Goal: Information Seeking & Learning: Check status

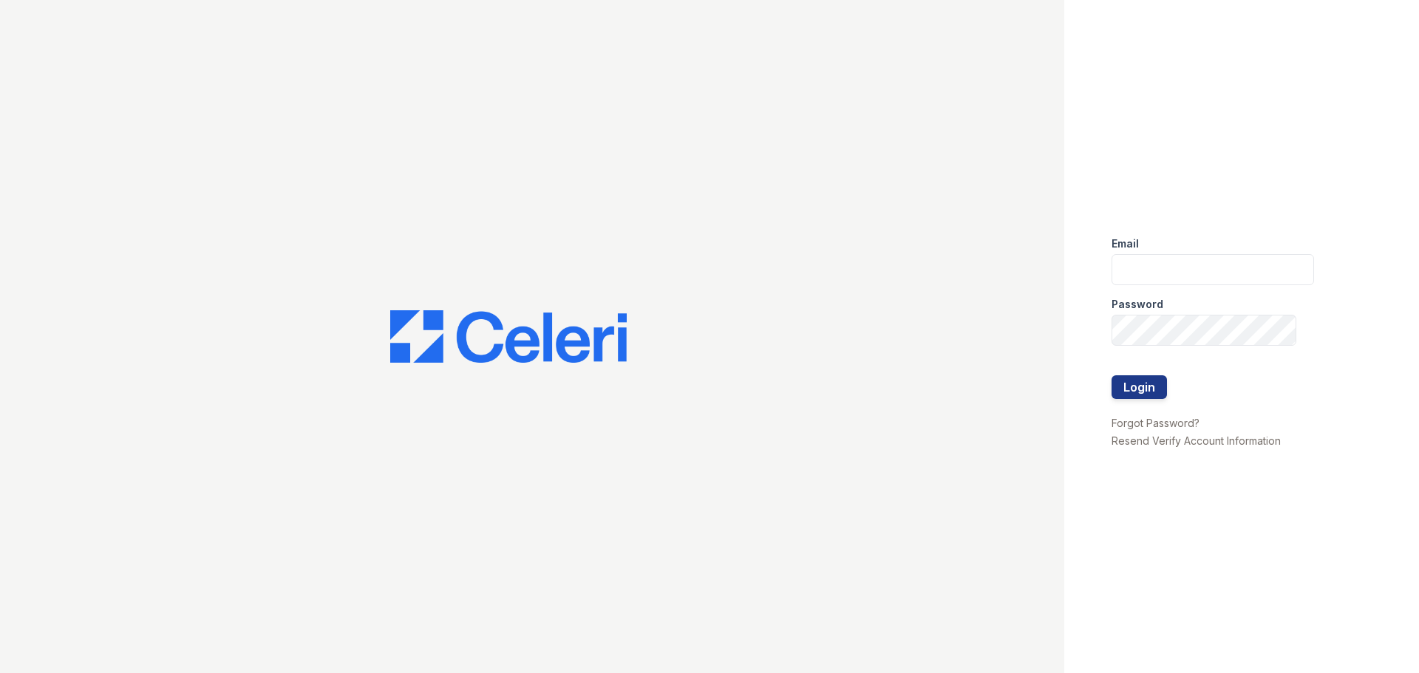
click at [360, 135] on div at bounding box center [532, 336] width 1064 height 673
click at [1132, 256] on input "email" at bounding box center [1212, 269] width 202 height 31
click at [1153, 275] on input "email" at bounding box center [1212, 269] width 202 height 31
type input "kdominguez@trinity-pm.com"
click at [1111, 375] on button "Login" at bounding box center [1138, 387] width 55 height 24
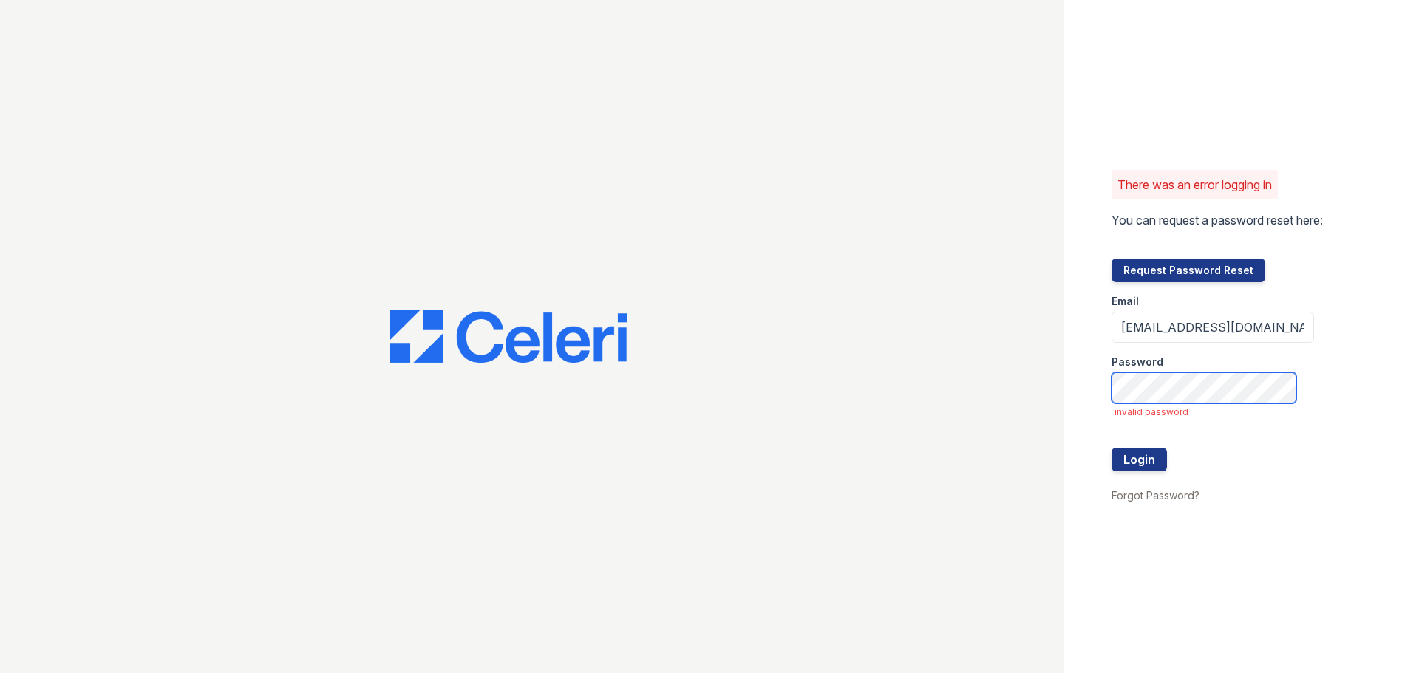
click at [1111, 448] on button "Login" at bounding box center [1138, 460] width 55 height 24
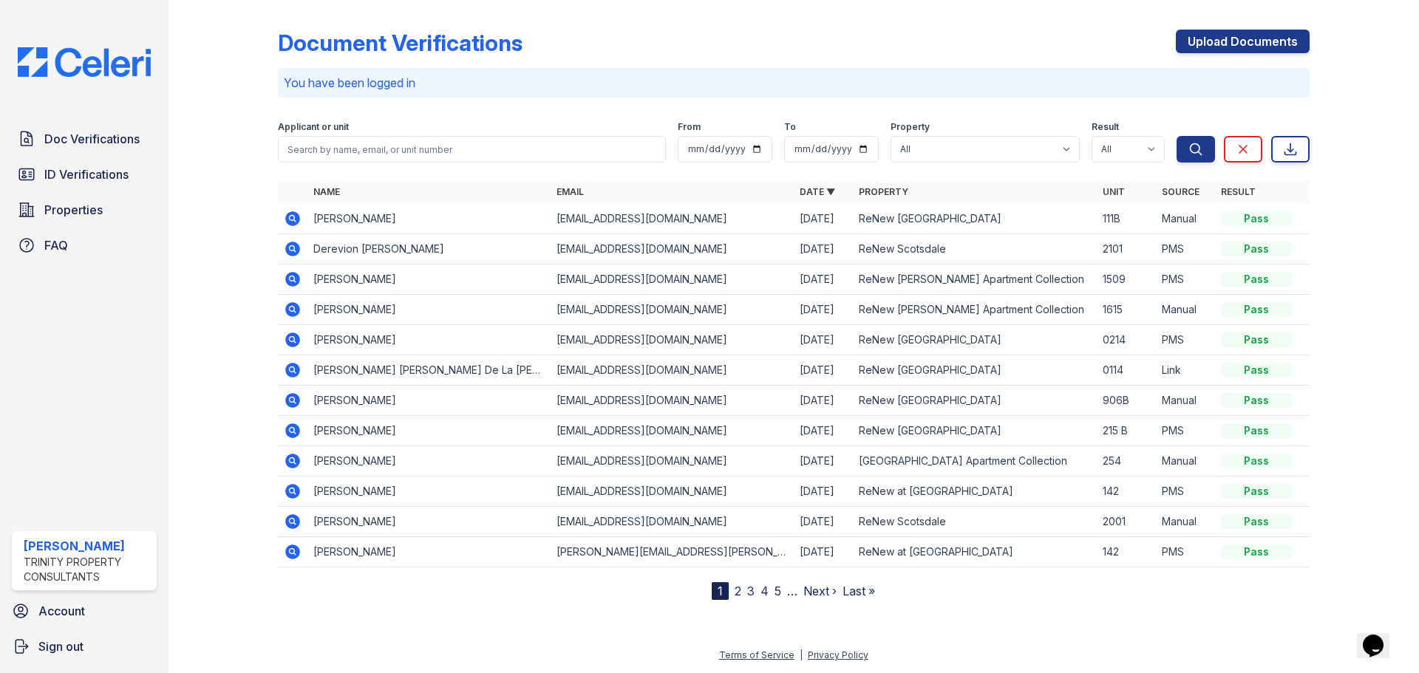
drag, startPoint x: 451, startPoint y: 265, endPoint x: 297, endPoint y: 616, distance: 383.2
click at [302, 616] on div "Document Verifications Upload Documents You have been logged in Filter Applican…" at bounding box center [793, 312] width 1203 height 624
drag, startPoint x: 385, startPoint y: 574, endPoint x: 401, endPoint y: 604, distance: 34.0
click at [401, 604] on div "Document Verifications Upload Documents You have been logged in Filter Applican…" at bounding box center [793, 312] width 1203 height 624
drag, startPoint x: 463, startPoint y: 502, endPoint x: 265, endPoint y: 179, distance: 378.4
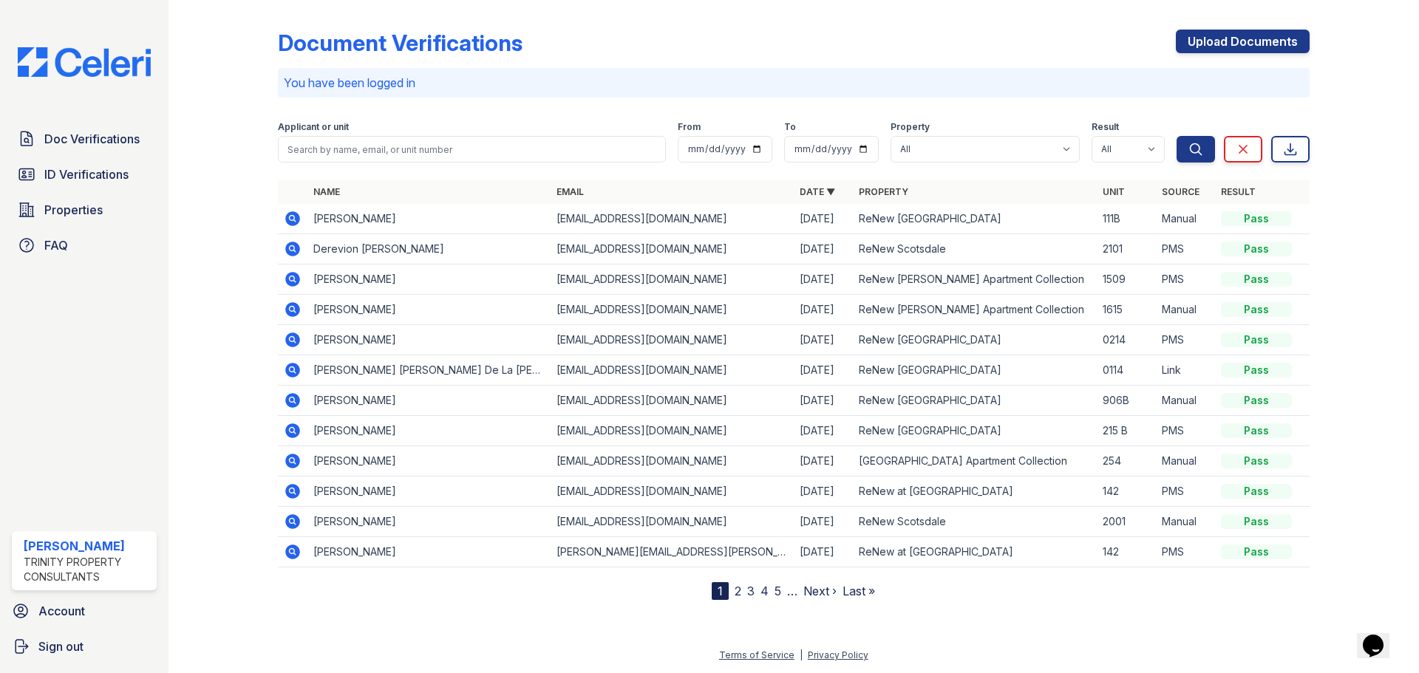
click at [268, 179] on div at bounding box center [235, 303] width 86 height 594
click at [103, 192] on div "Doc Verifications ID Verifications Properties FAQ" at bounding box center [84, 192] width 157 height 136
click at [93, 217] on span "Properties" at bounding box center [73, 210] width 58 height 18
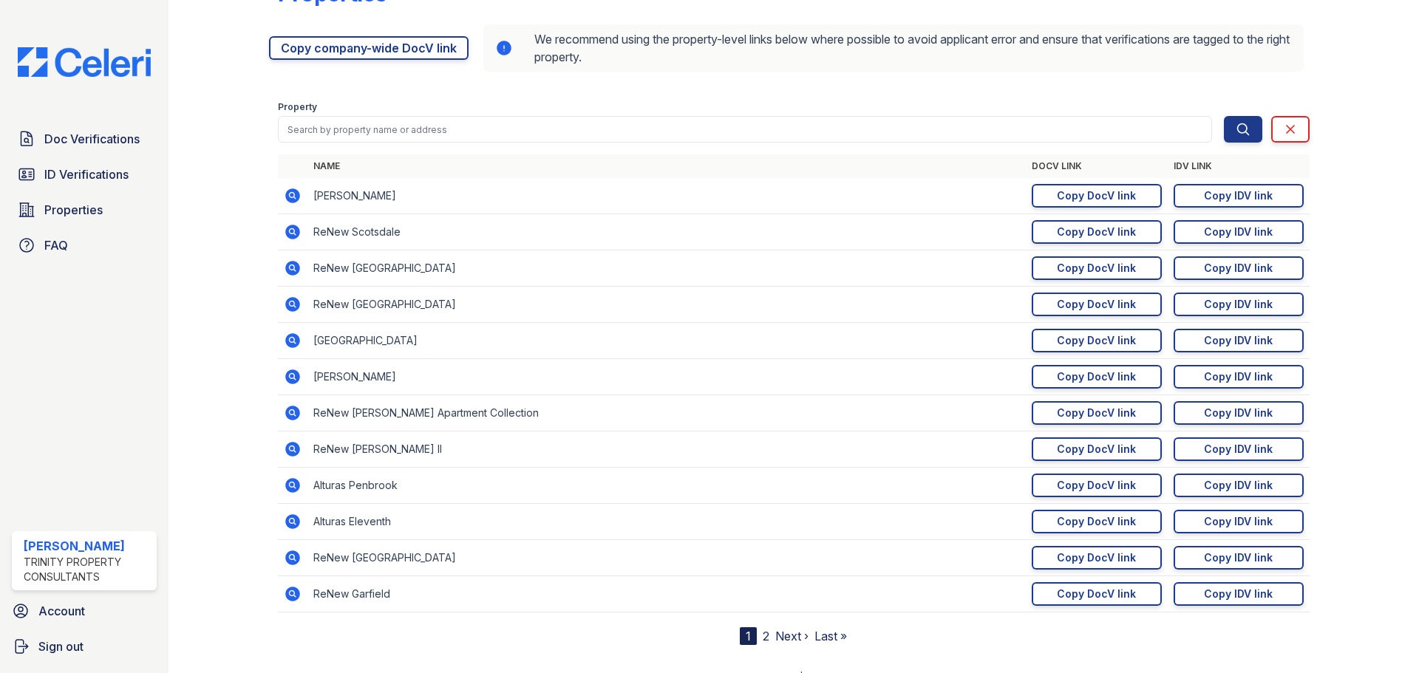
scroll to position [72, 0]
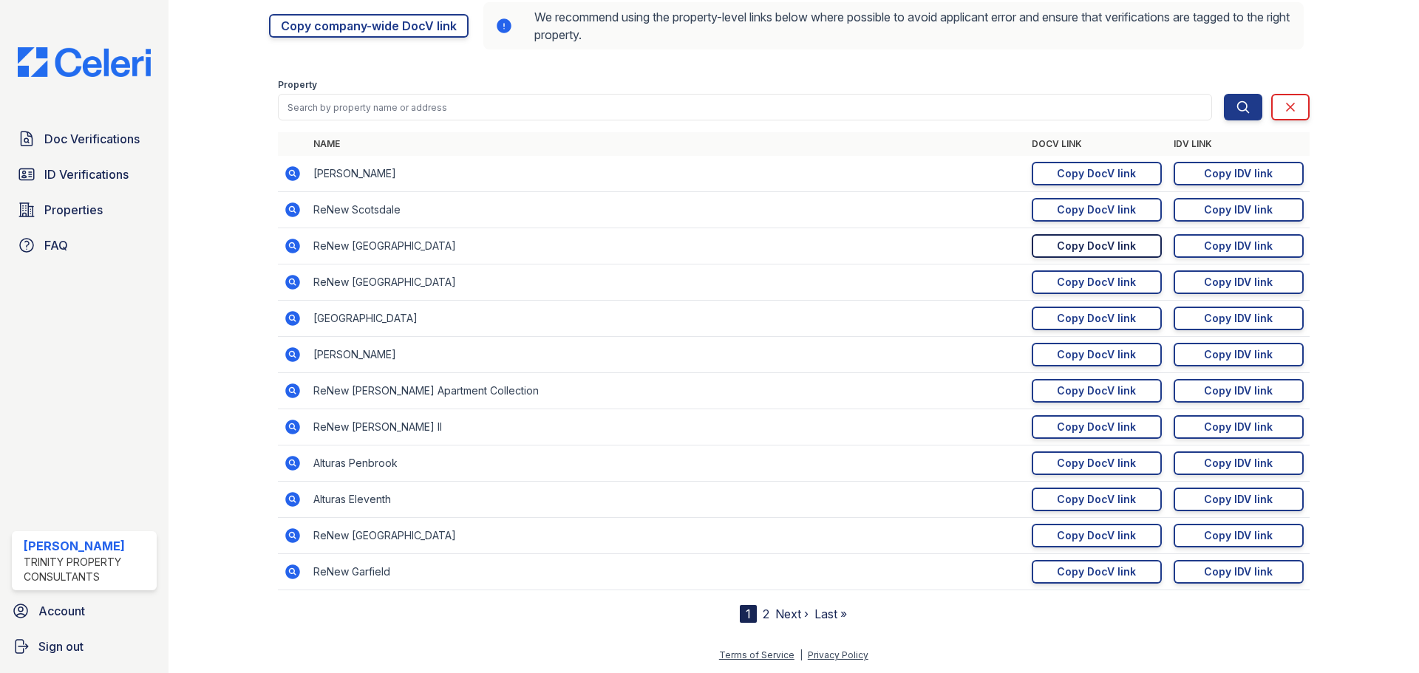
click at [1110, 242] on div "Copy DocV link" at bounding box center [1096, 246] width 79 height 15
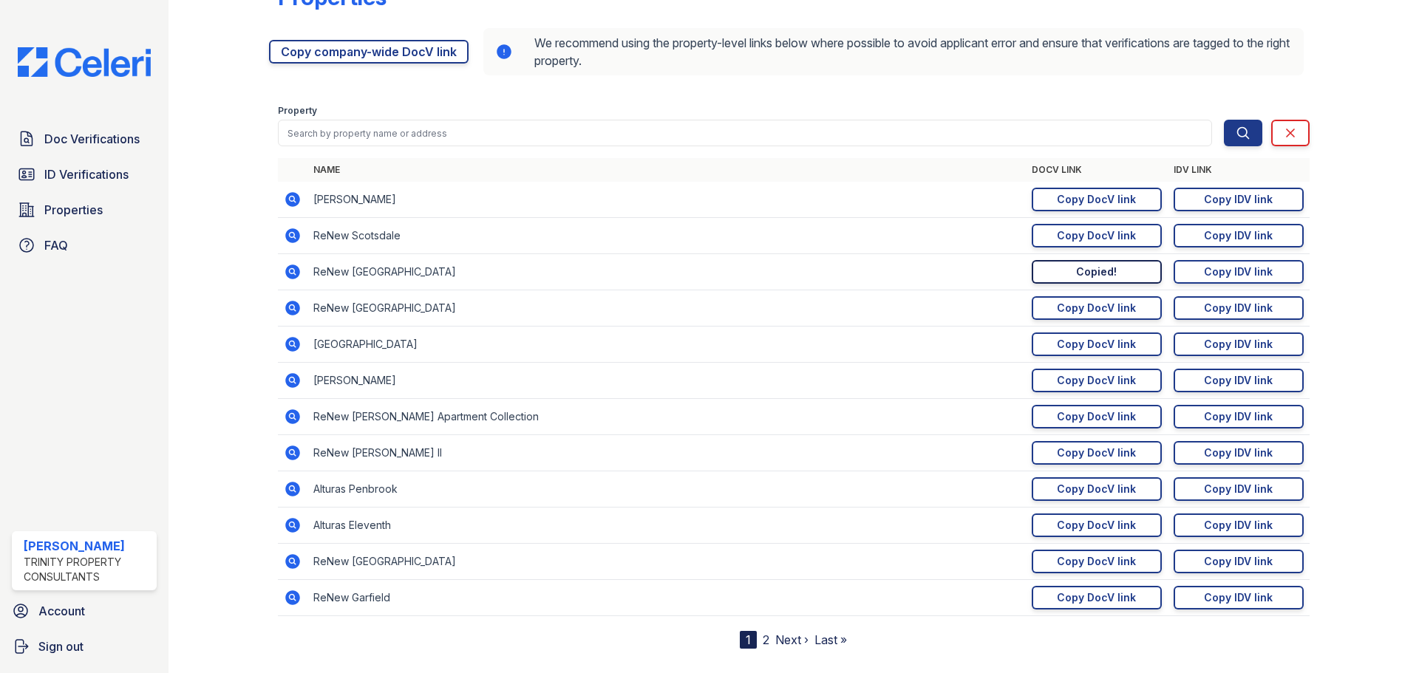
scroll to position [0, 0]
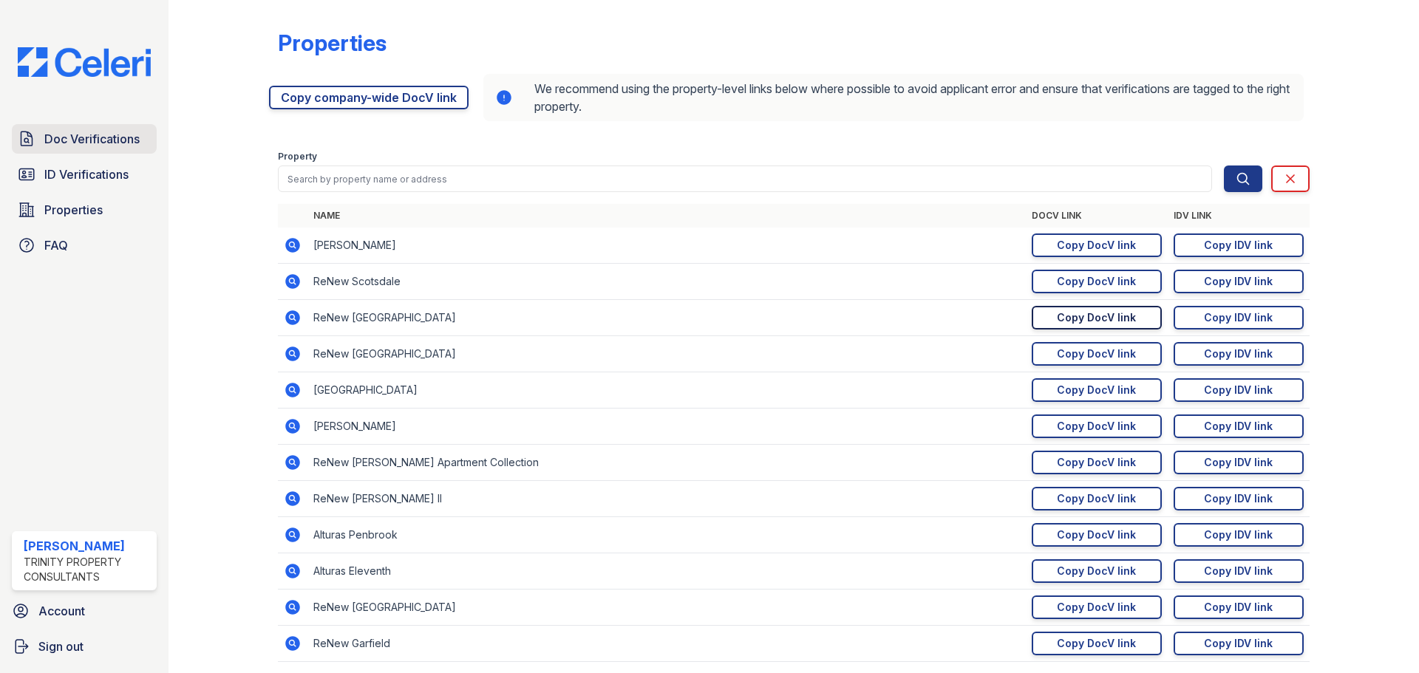
click at [89, 141] on span "Doc Verifications" at bounding box center [91, 139] width 95 height 18
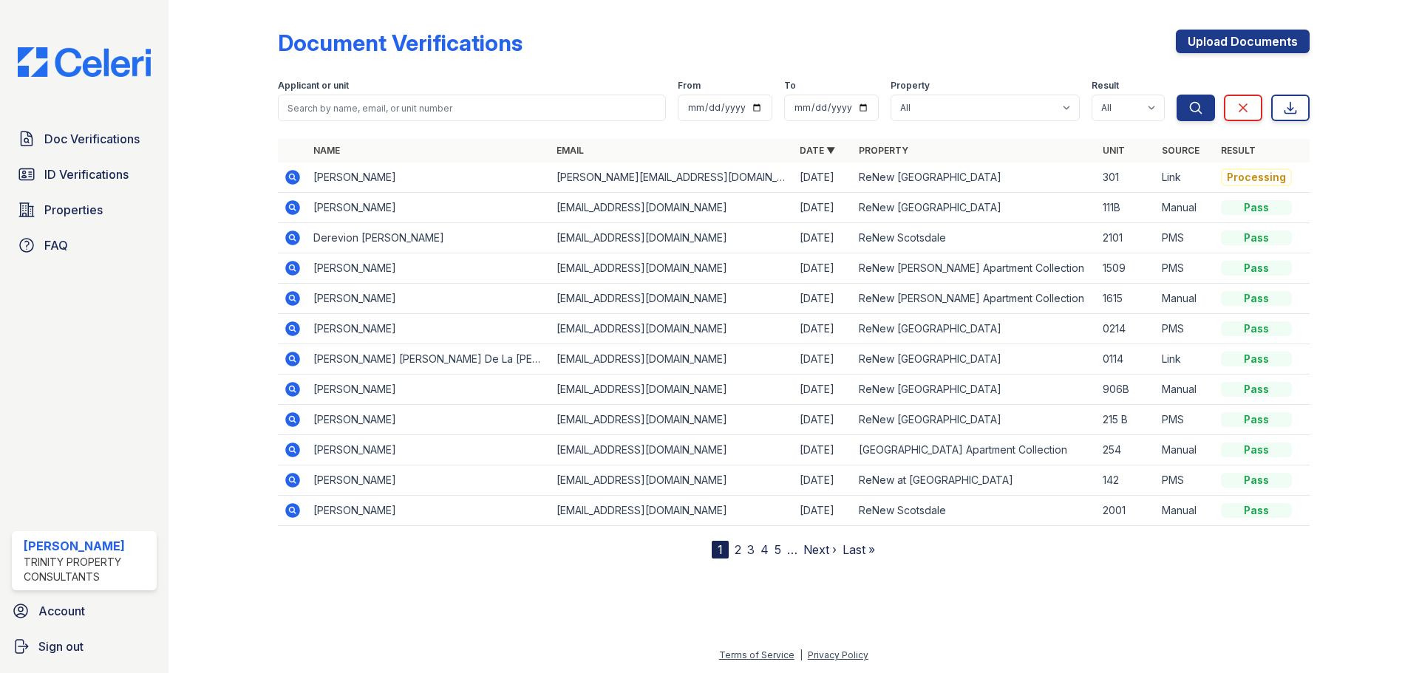
click at [79, 157] on div "Doc Verifications ID Verifications Properties FAQ" at bounding box center [84, 192] width 157 height 136
click at [89, 146] on span "Doc Verifications" at bounding box center [91, 139] width 95 height 18
click at [68, 207] on span "Properties" at bounding box center [73, 210] width 58 height 18
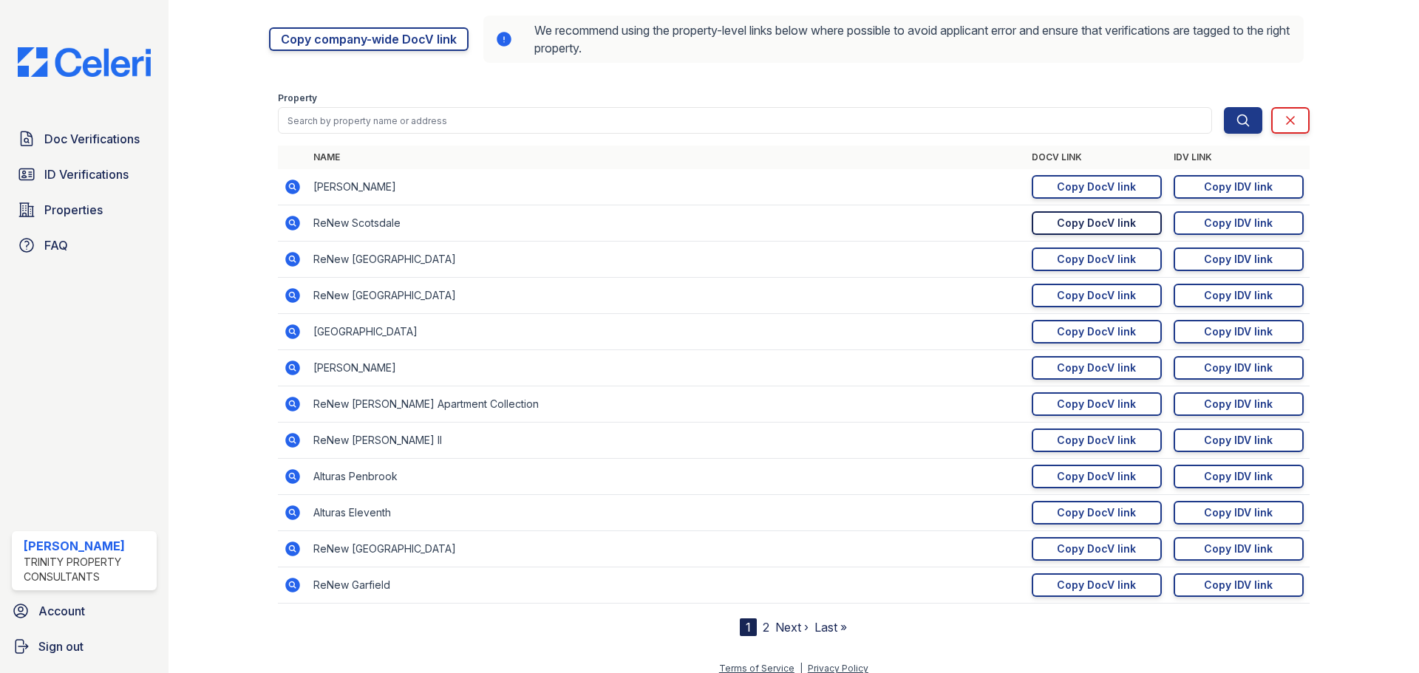
scroll to position [72, 0]
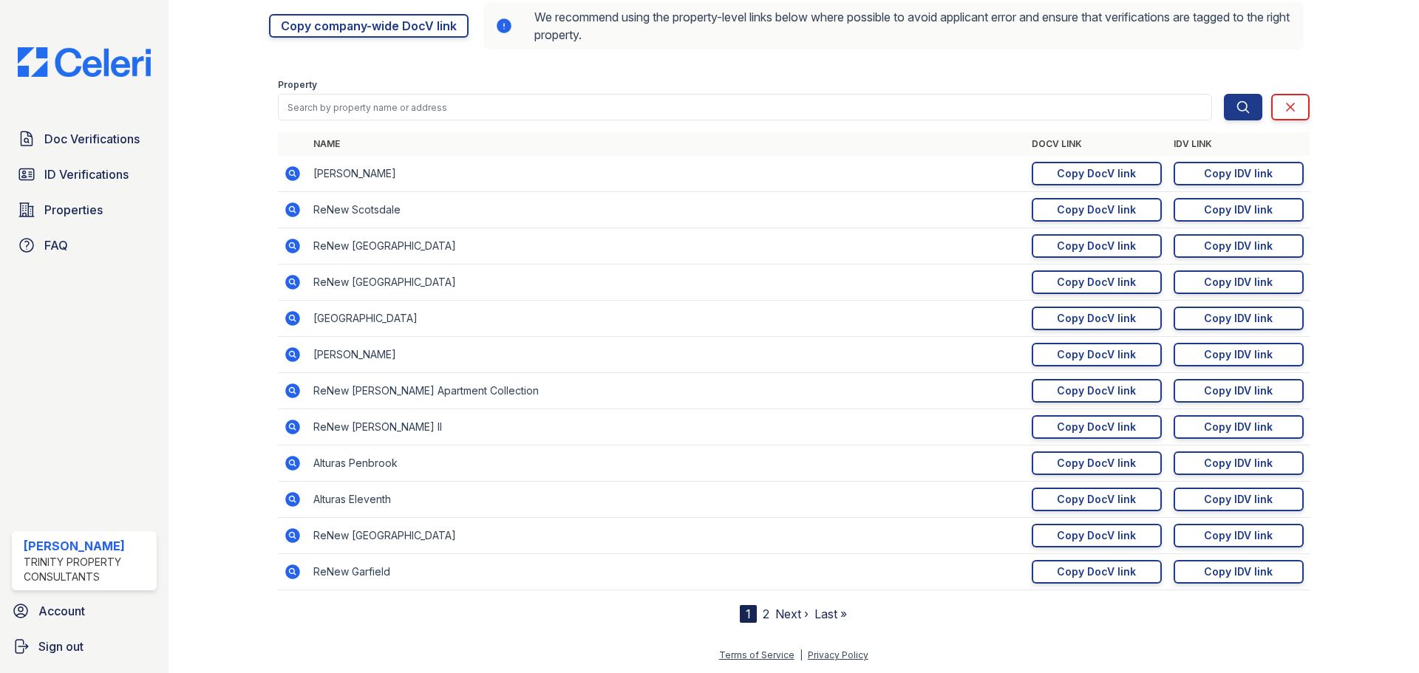
click at [1193, 231] on td "https://app.getceleri.com/a7171416-a858-4985-947b-ced521d44582/idv/link/new Cop…" at bounding box center [1239, 246] width 142 height 36
click at [1208, 251] on div "Copy IDV link" at bounding box center [1238, 246] width 69 height 15
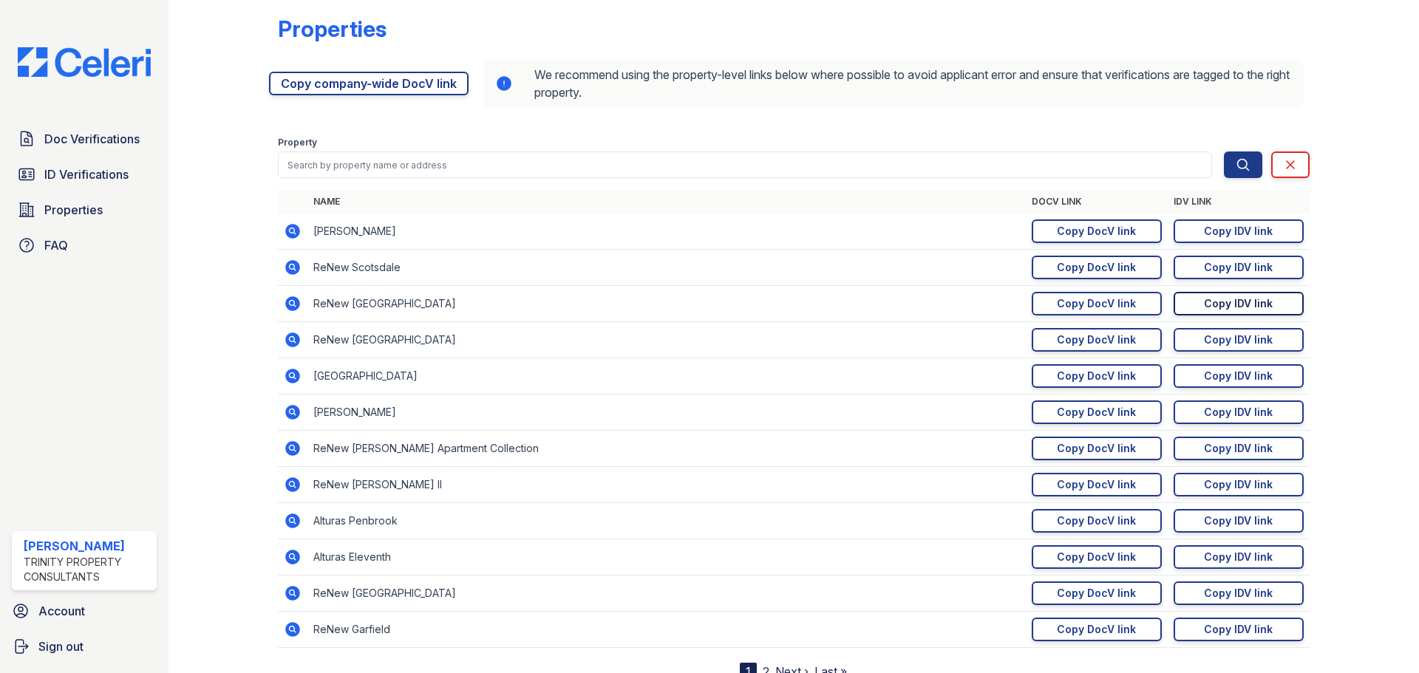
scroll to position [0, 0]
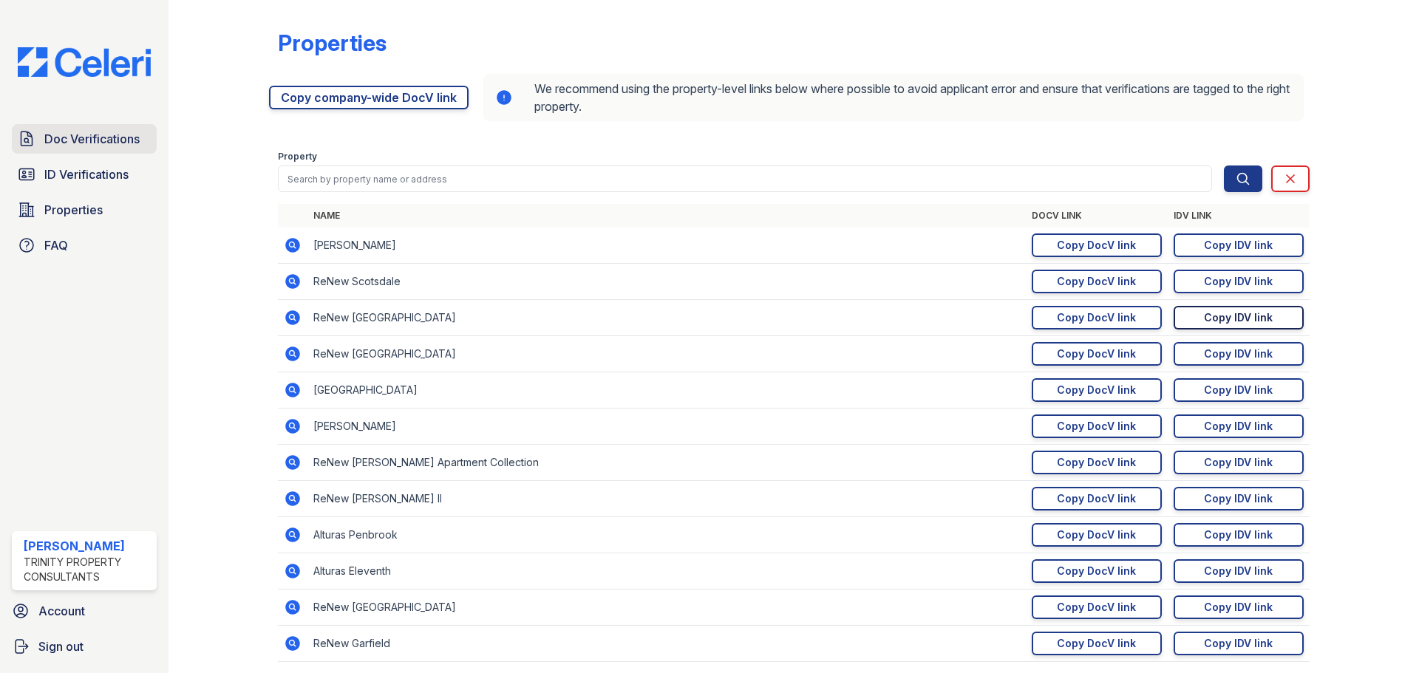
click at [114, 134] on span "Doc Verifications" at bounding box center [91, 139] width 95 height 18
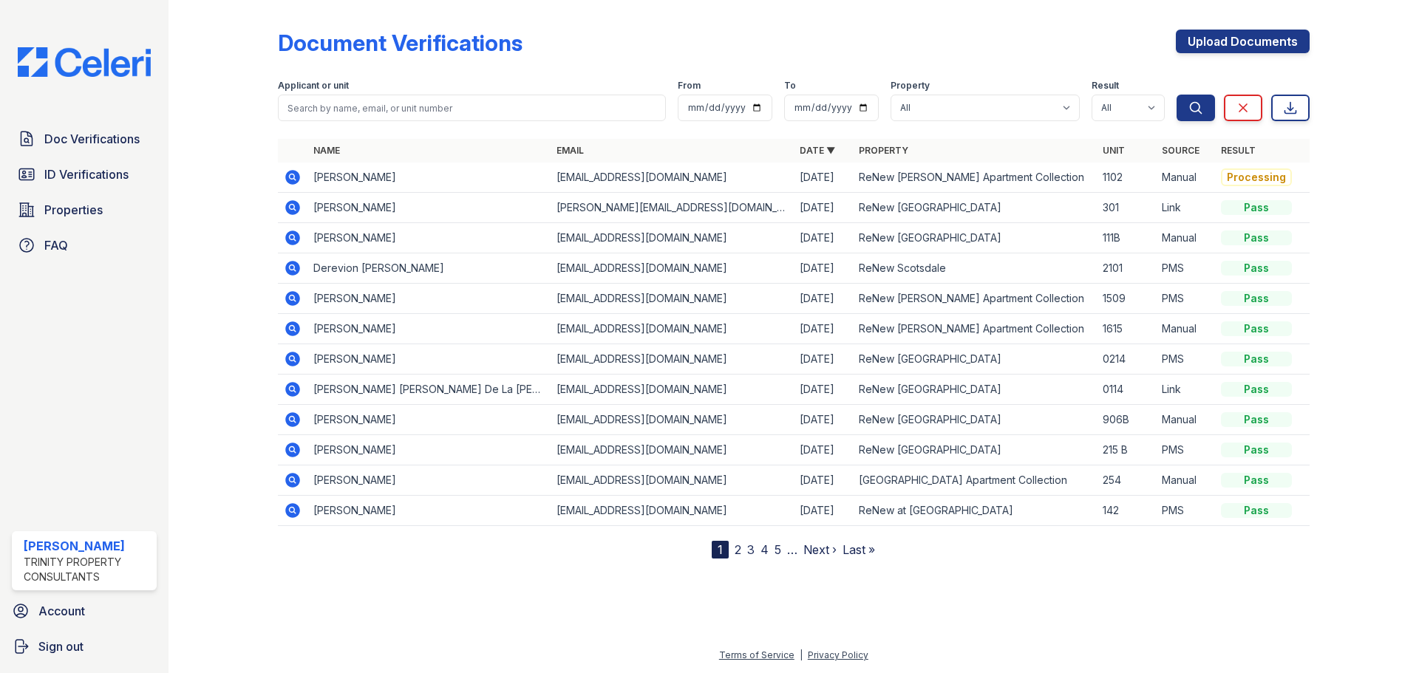
drag, startPoint x: 1387, startPoint y: 462, endPoint x: 774, endPoint y: 597, distance: 628.1
click at [774, 597] on div at bounding box center [793, 614] width 1203 height 64
click at [503, 299] on tbody "Jael Jimenez jaeljimenez_996@hotmail.com 09/04/25 ReNew Andrews Apartment Colle…" at bounding box center [794, 345] width 1032 height 364
click at [463, 58] on div "Document Verifications Upload Documents" at bounding box center [794, 49] width 1032 height 38
click at [295, 207] on icon at bounding box center [292, 207] width 15 height 15
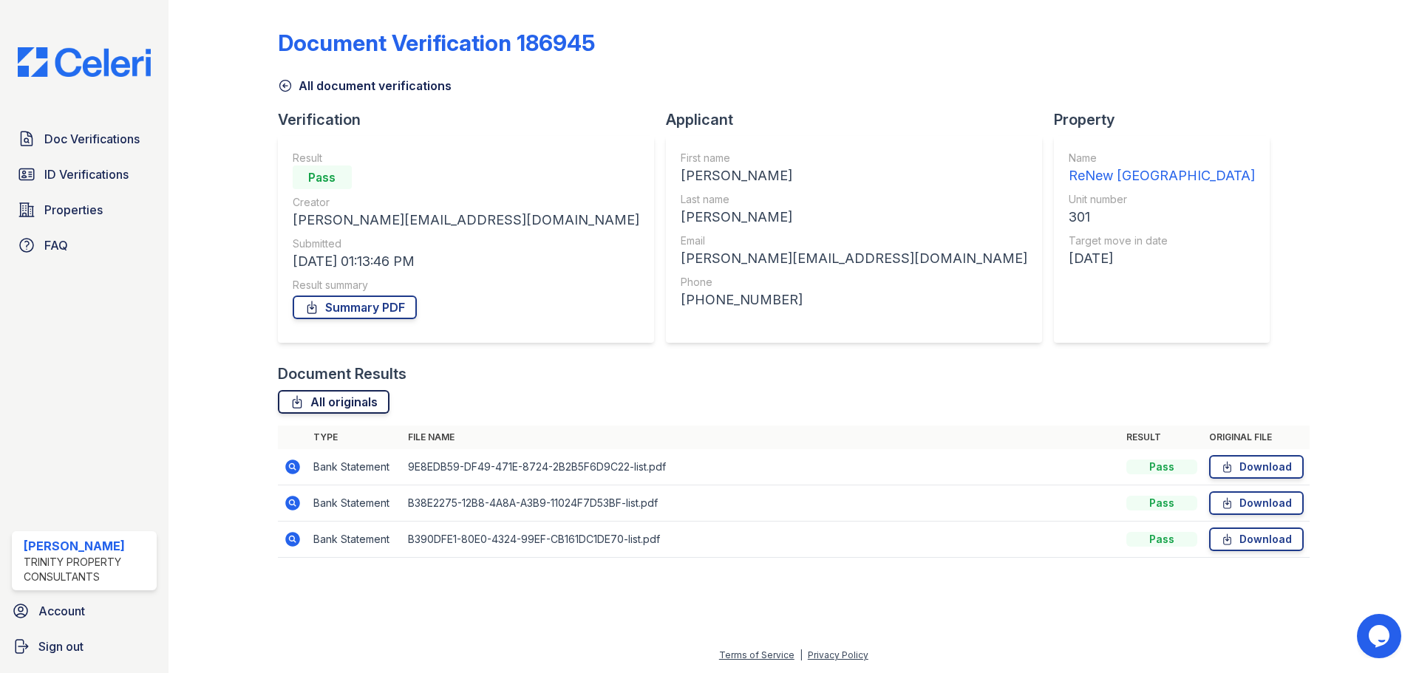
click at [378, 408] on link "All originals" at bounding box center [334, 402] width 112 height 24
click at [403, 314] on link "Summary PDF" at bounding box center [355, 308] width 124 height 24
click at [35, 176] on link "ID Verifications" at bounding box center [84, 175] width 145 height 30
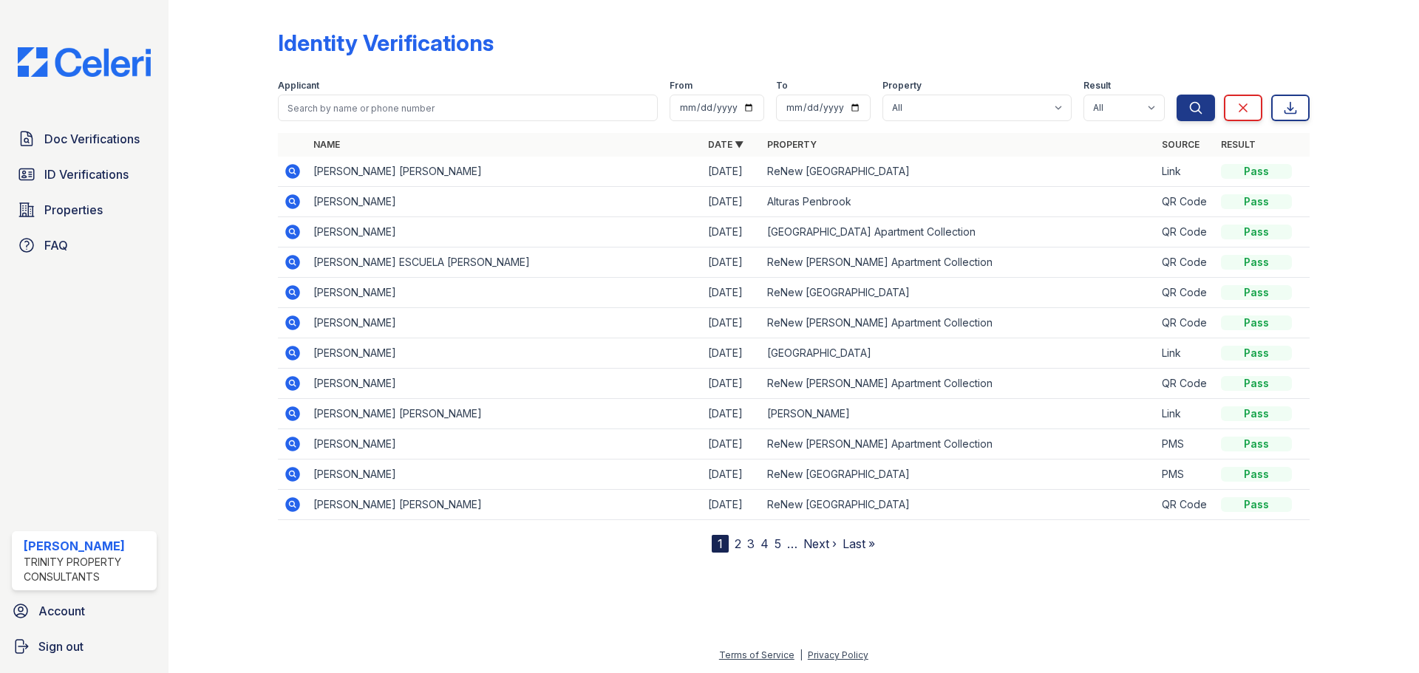
click at [294, 168] on icon at bounding box center [292, 171] width 15 height 15
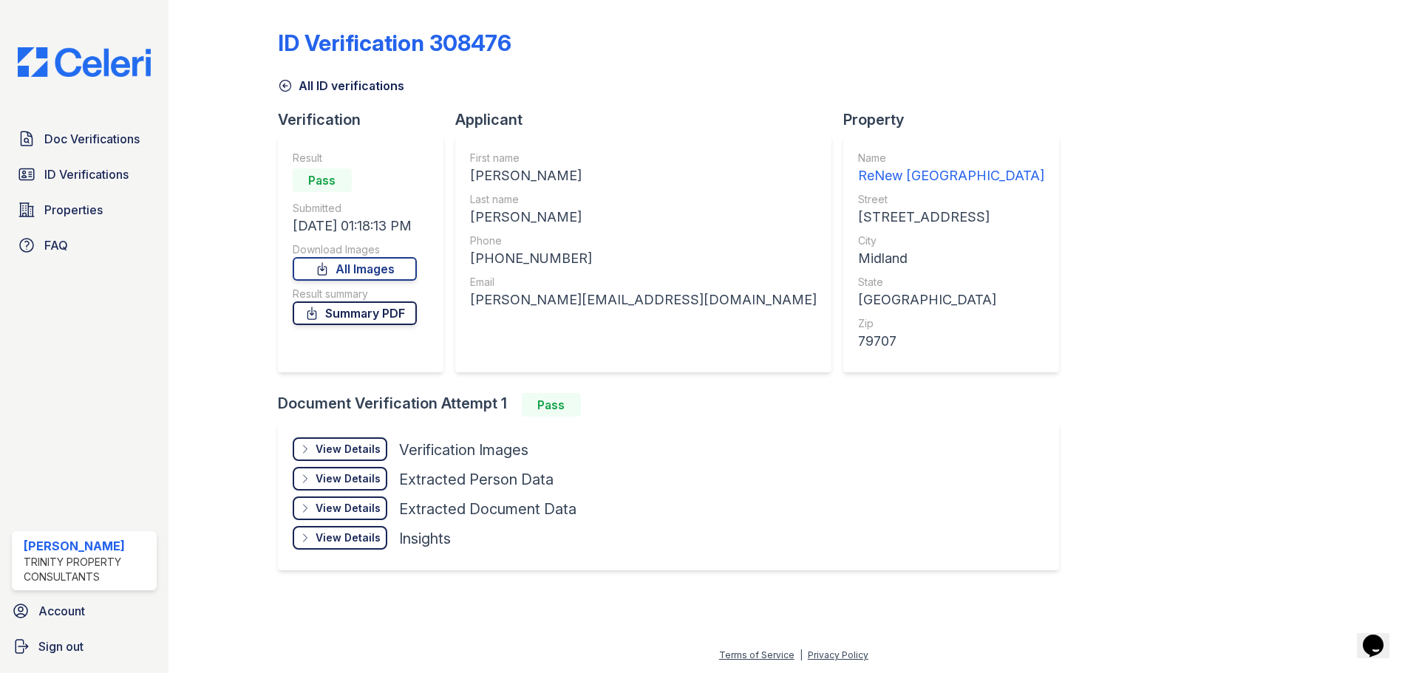
click at [398, 319] on link "Summary PDF" at bounding box center [355, 314] width 124 height 24
click at [411, 273] on link "All Images" at bounding box center [355, 269] width 124 height 24
click at [110, 148] on span "Doc Verifications" at bounding box center [91, 139] width 95 height 18
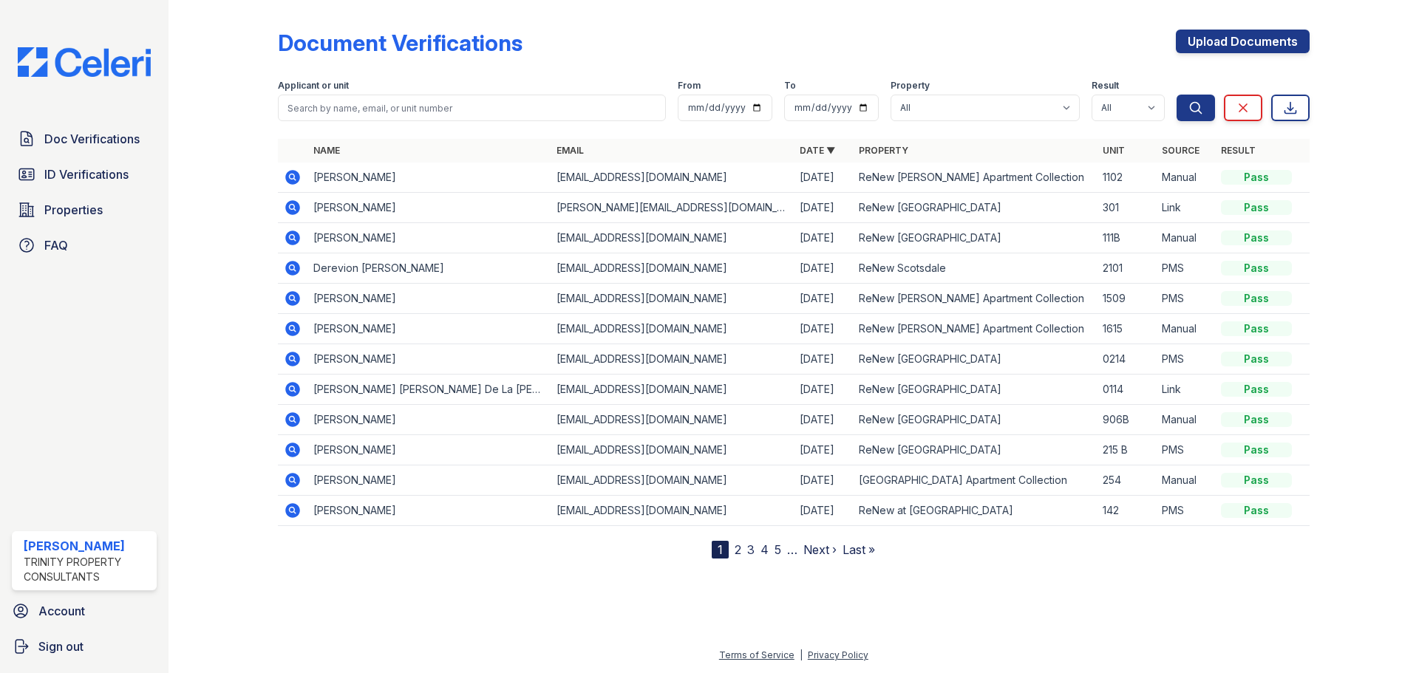
drag, startPoint x: 1266, startPoint y: 466, endPoint x: 1113, endPoint y: 38, distance: 454.4
click at [1113, 38] on div "Document Verifications Upload Documents" at bounding box center [794, 49] width 1032 height 38
click at [58, 202] on span "Properties" at bounding box center [73, 210] width 58 height 18
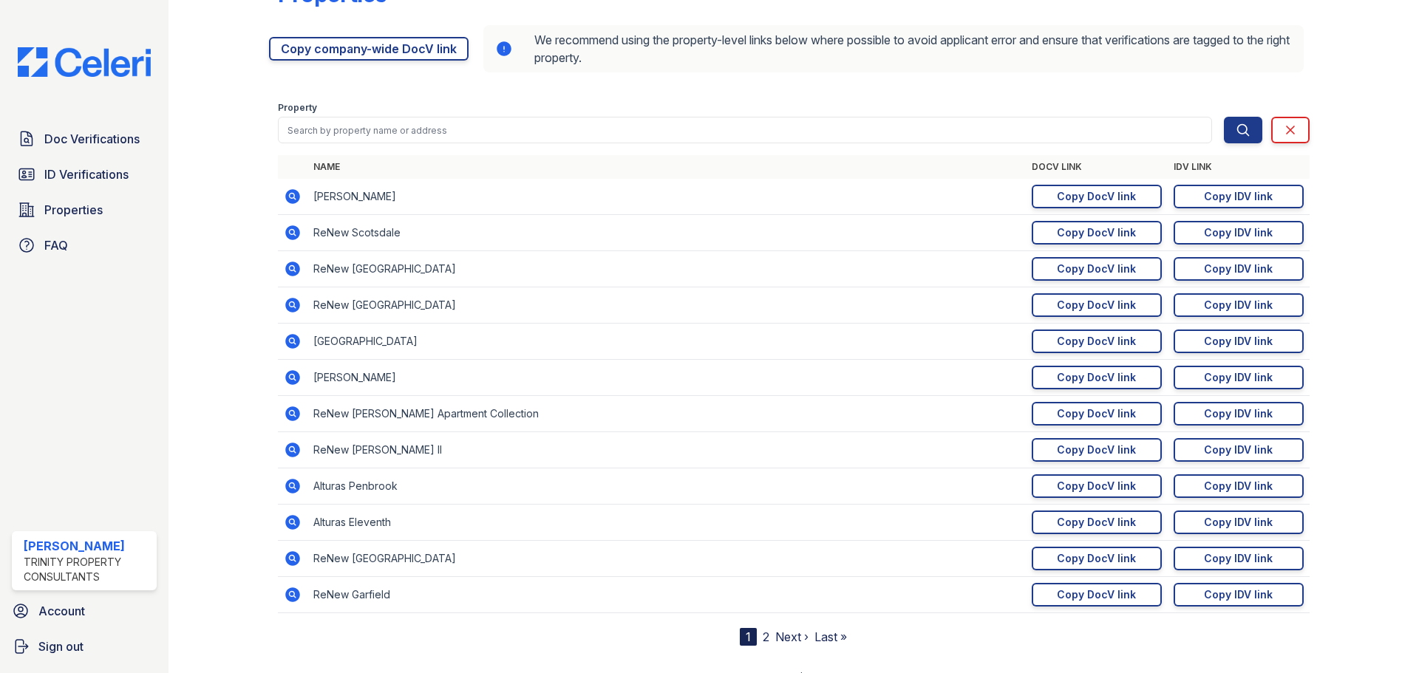
scroll to position [72, 0]
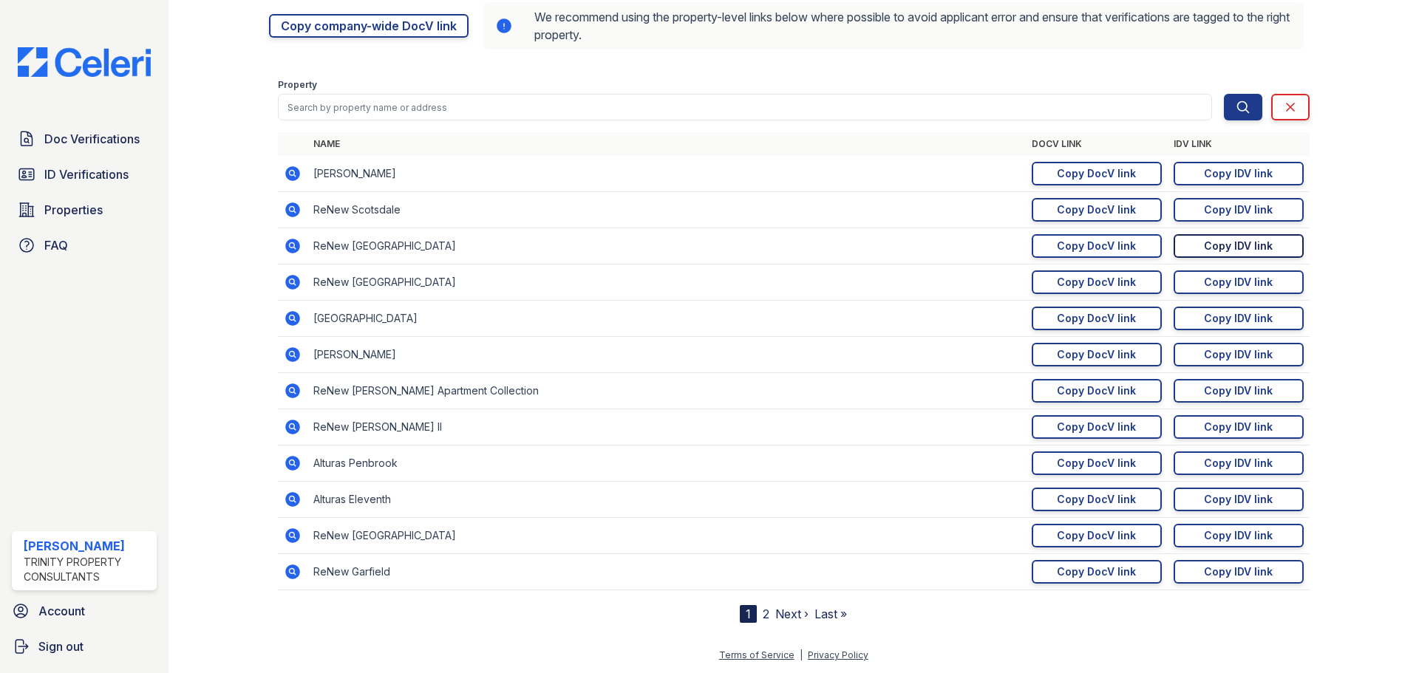
click at [1264, 239] on link "Copy IDV link Copy link" at bounding box center [1239, 246] width 130 height 24
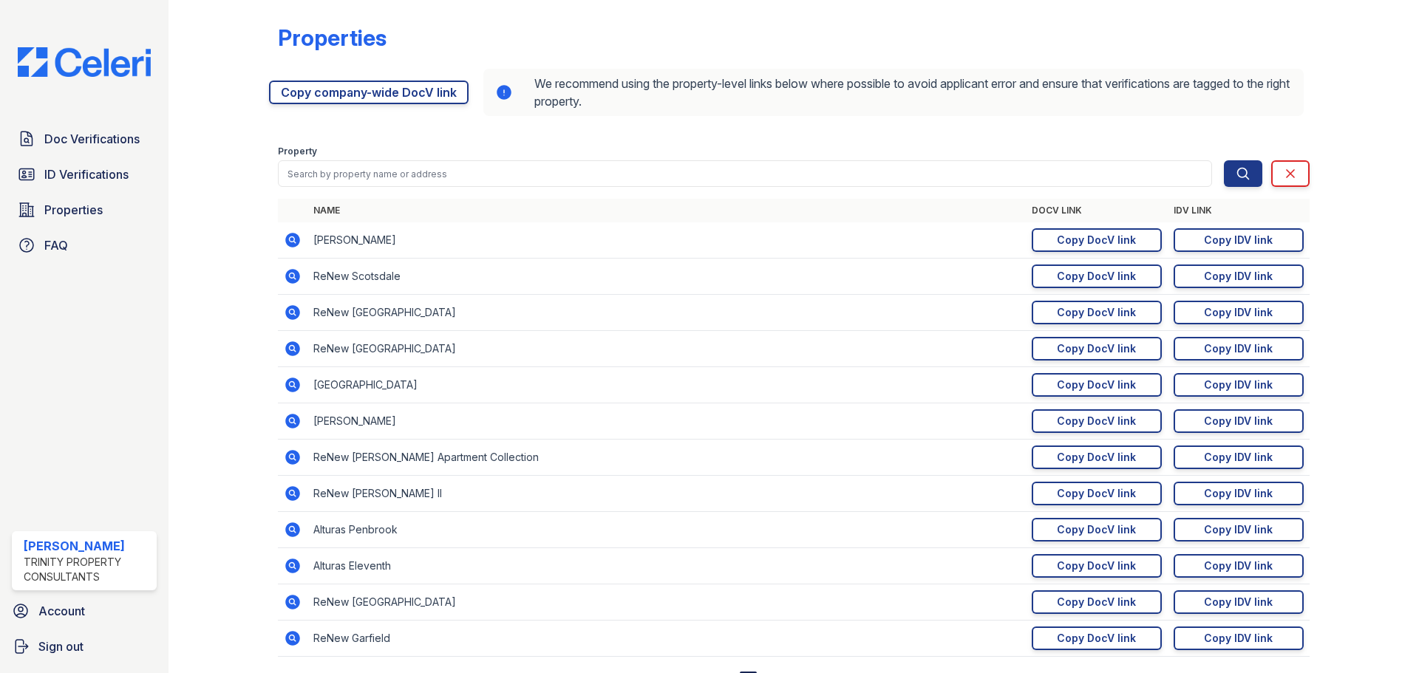
scroll to position [0, 0]
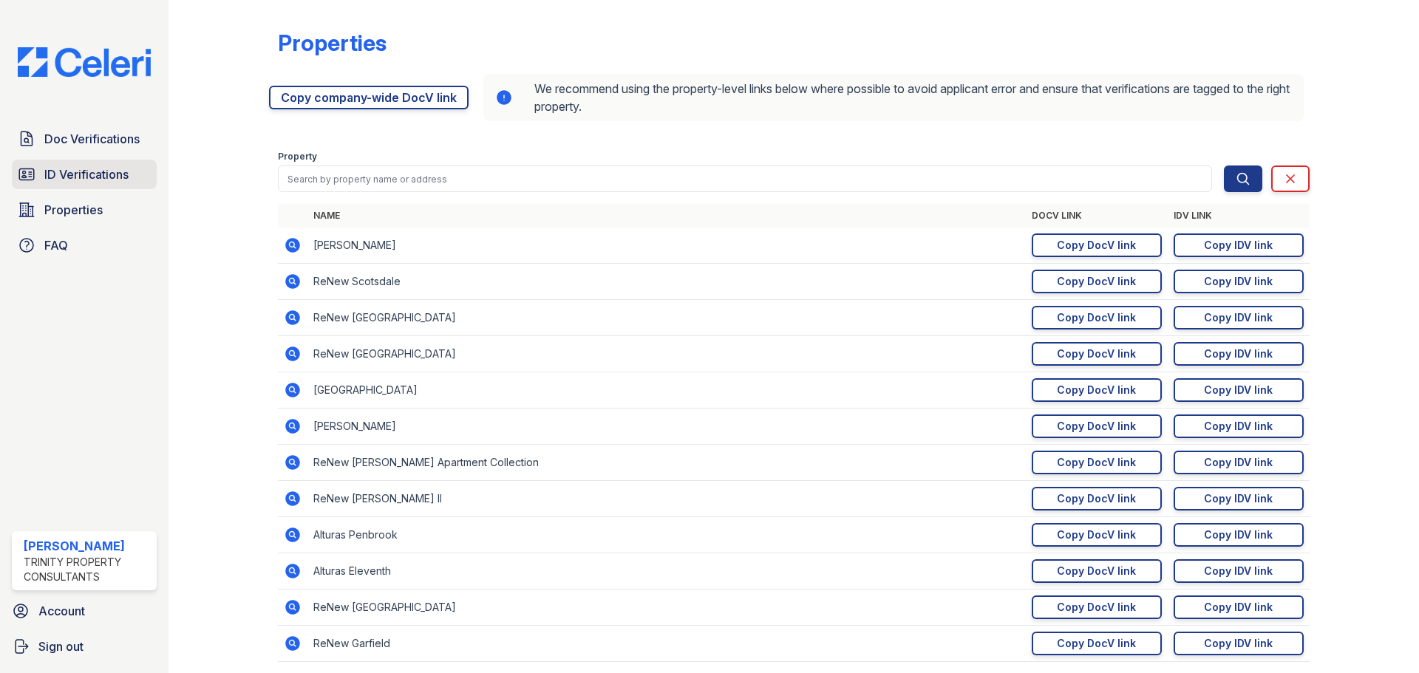
drag, startPoint x: 117, startPoint y: 157, endPoint x: 107, endPoint y: 183, distance: 28.3
click at [113, 166] on div "Doc Verifications ID Verifications Properties FAQ" at bounding box center [84, 192] width 157 height 136
click at [107, 183] on span "ID Verifications" at bounding box center [86, 175] width 84 height 18
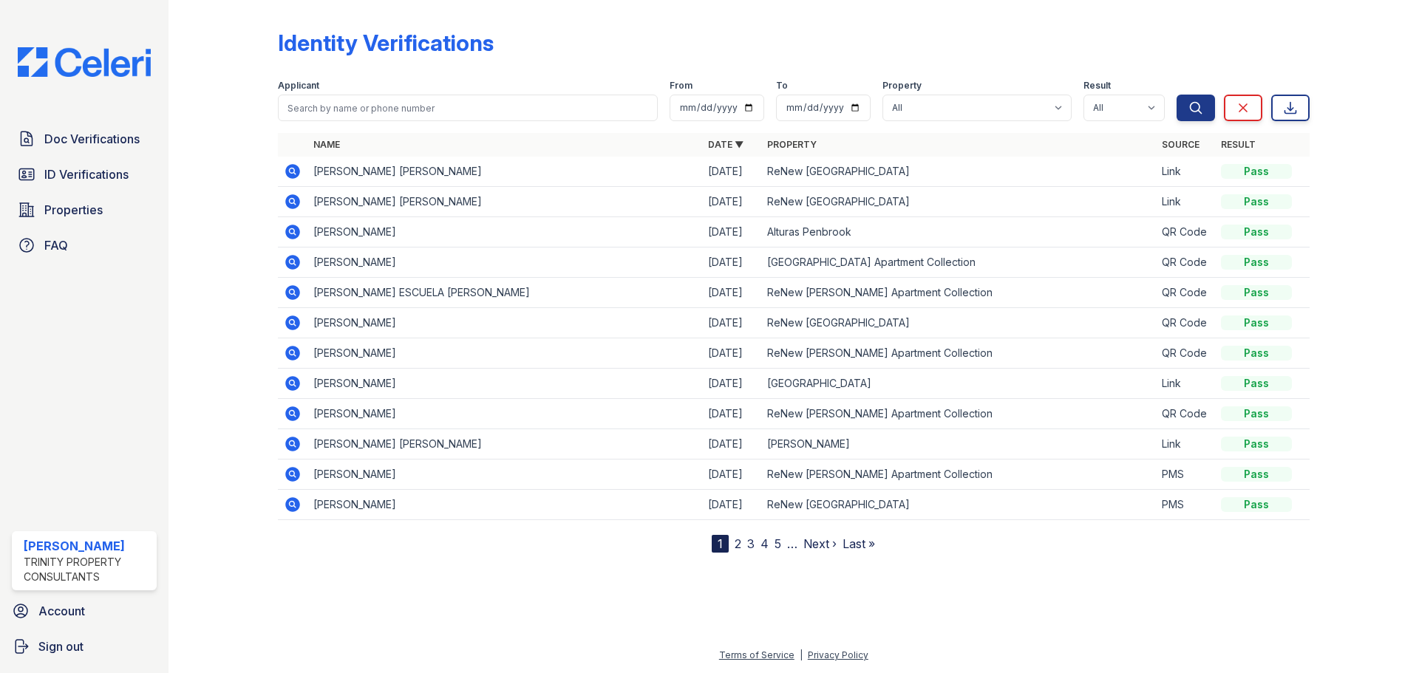
click at [288, 172] on icon at bounding box center [292, 171] width 15 height 15
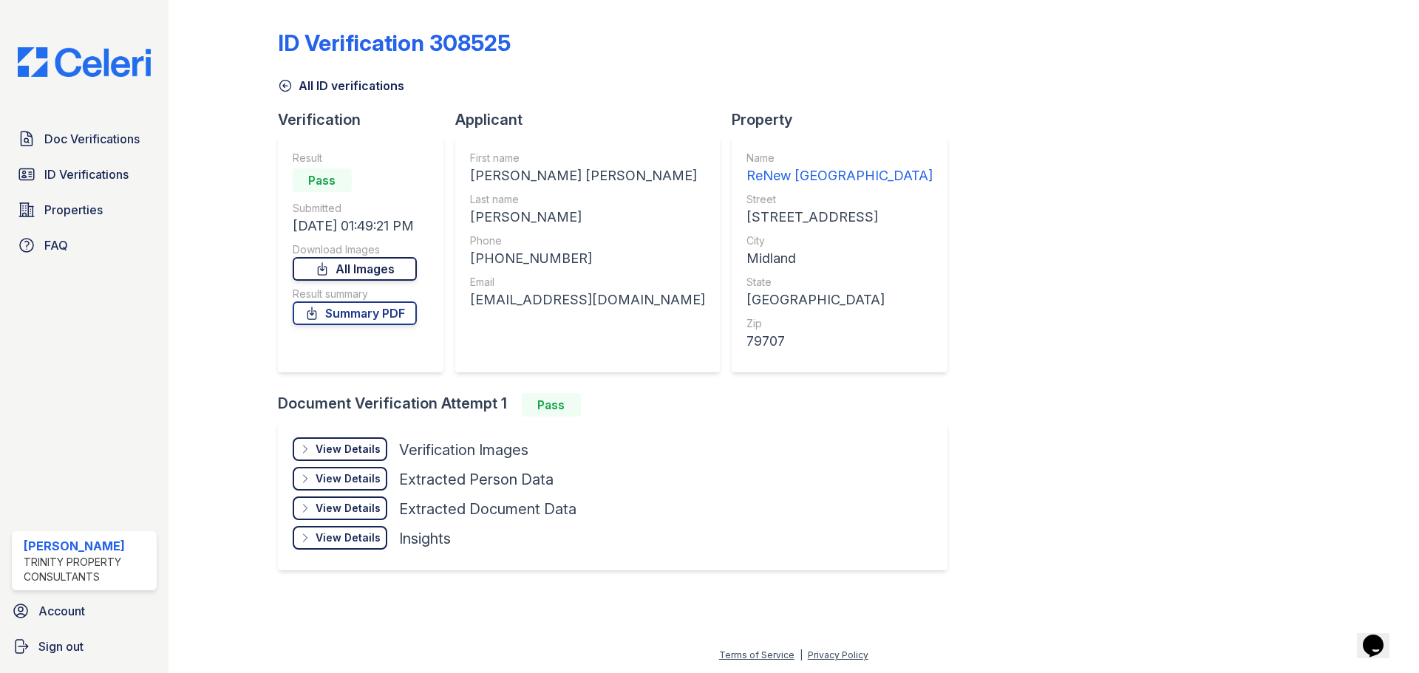
click at [361, 268] on link "All Images" at bounding box center [355, 269] width 124 height 24
click at [348, 262] on link "All Images" at bounding box center [355, 269] width 124 height 24
click at [417, 324] on link "Summary PDF" at bounding box center [355, 314] width 124 height 24
click at [968, 371] on div "ID Verification 308525 All ID verifications Verification Result Pass Submitted …" at bounding box center [794, 298] width 1032 height 585
click at [73, 79] on div "Doc Verifications ID Verifications Properties FAQ [PERSON_NAME] Trinity Propert…" at bounding box center [84, 336] width 168 height 673
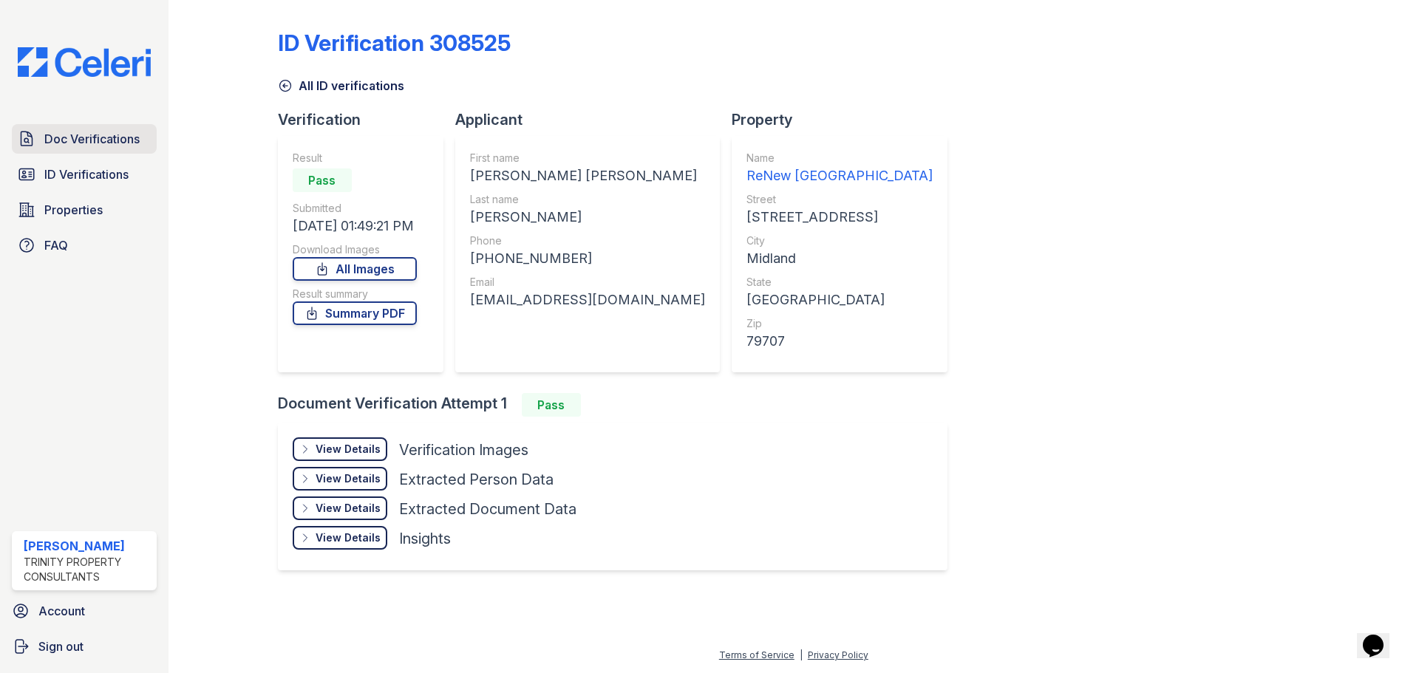
click at [74, 137] on span "Doc Verifications" at bounding box center [91, 139] width 95 height 18
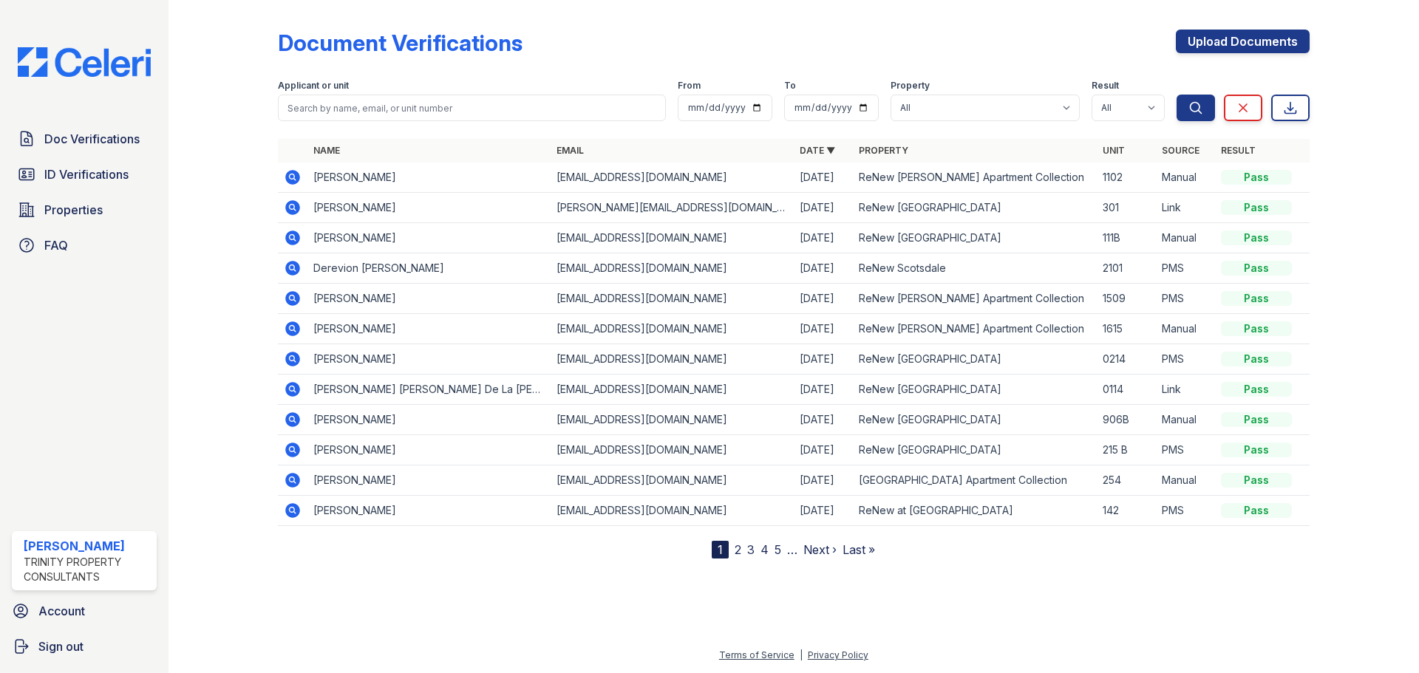
drag, startPoint x: 1402, startPoint y: 162, endPoint x: 590, endPoint y: 61, distance: 817.7
click at [590, 61] on div "Document Verifications Upload Documents" at bounding box center [794, 49] width 1032 height 38
click at [409, 102] on input "search" at bounding box center [472, 108] width 388 height 27
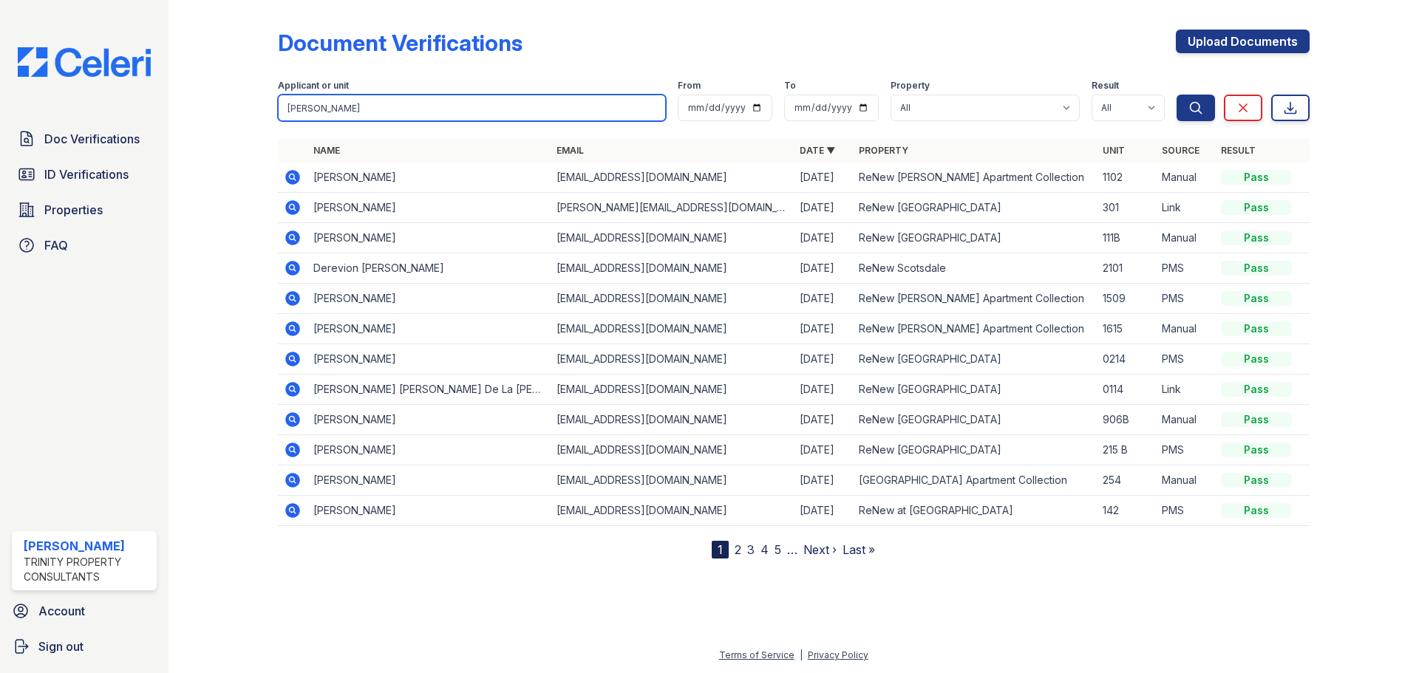
click at [1176, 95] on button "Search" at bounding box center [1195, 108] width 38 height 27
type input "[PERSON_NAME]"
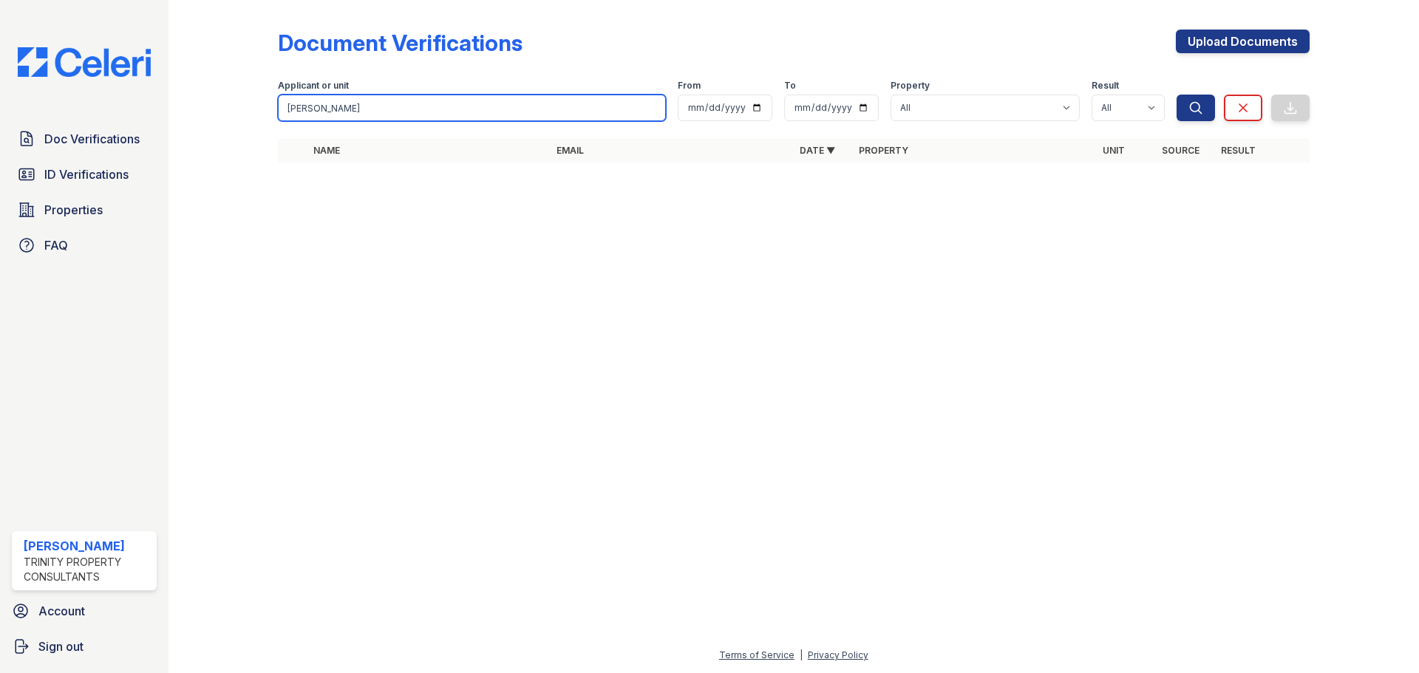
drag, startPoint x: 409, startPoint y: 103, endPoint x: 394, endPoint y: 106, distance: 15.1
click at [400, 104] on input "[PERSON_NAME]" at bounding box center [472, 108] width 388 height 27
type input "[PERSON_NAME]"
click at [1176, 95] on button "Search" at bounding box center [1195, 108] width 38 height 27
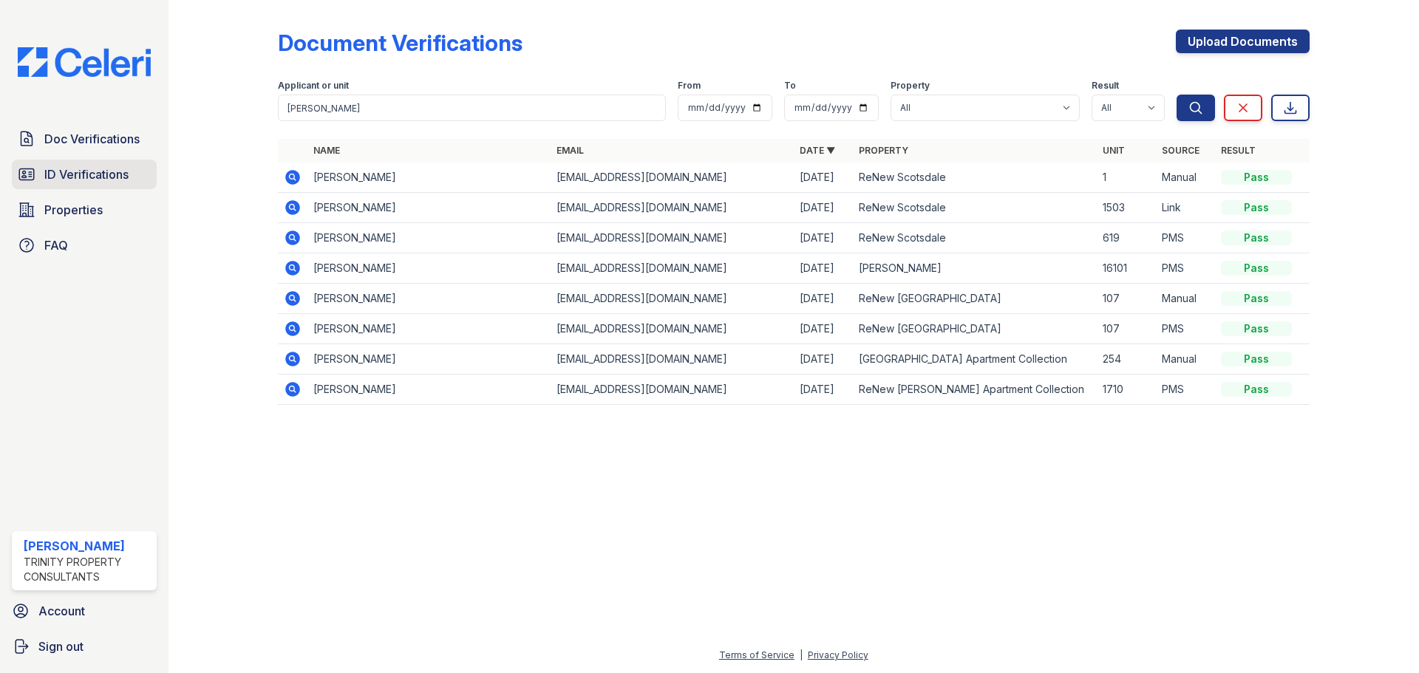
drag, startPoint x: 78, startPoint y: 168, endPoint x: 189, endPoint y: 146, distance: 113.9
click at [79, 168] on span "ID Verifications" at bounding box center [86, 175] width 84 height 18
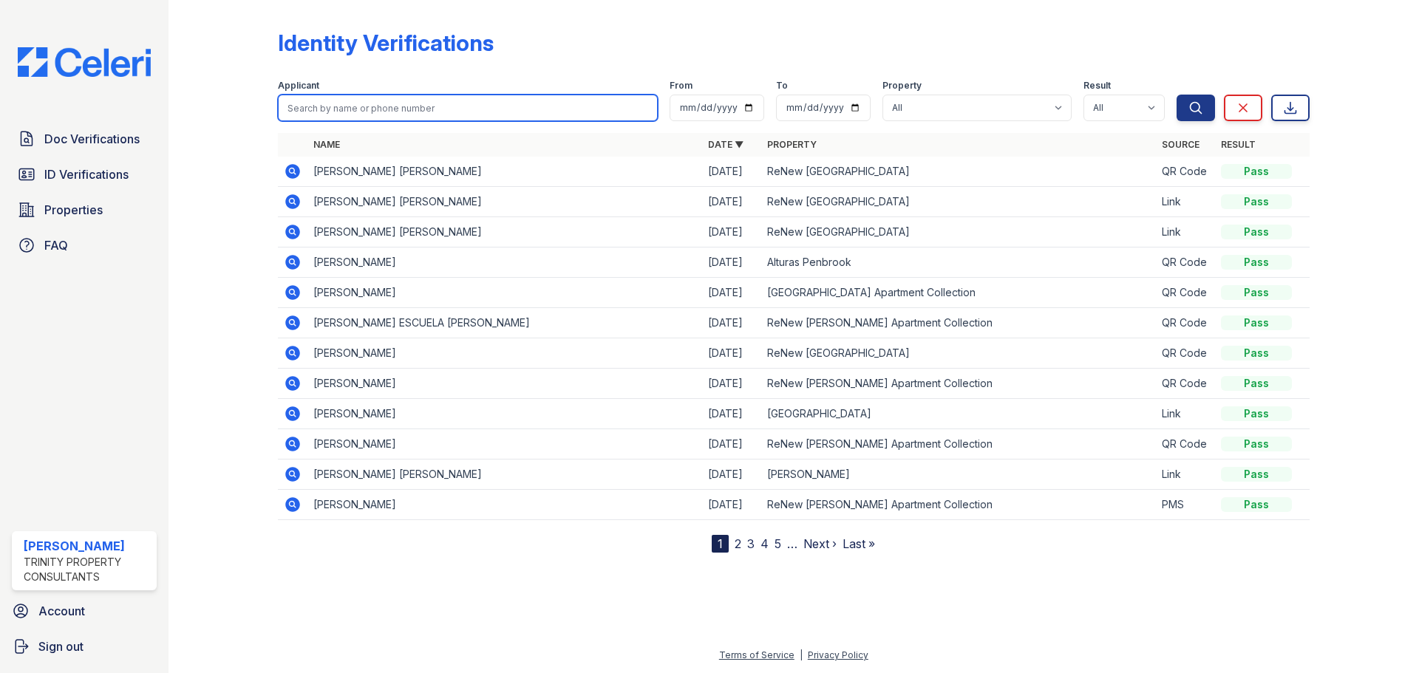
click at [398, 112] on input "search" at bounding box center [468, 108] width 380 height 27
type input "[PERSON_NAME]"
click at [1176, 95] on button "Search" at bounding box center [1195, 108] width 38 height 27
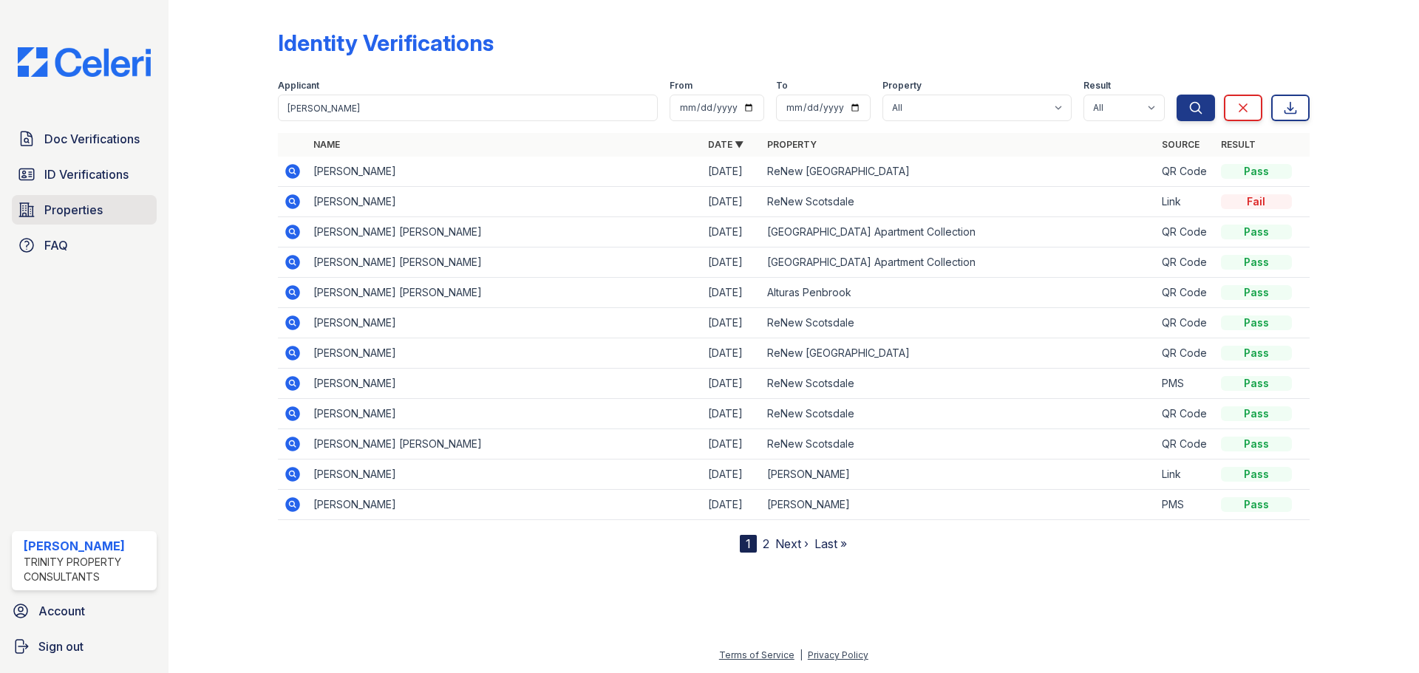
click at [78, 211] on span "Properties" at bounding box center [73, 210] width 58 height 18
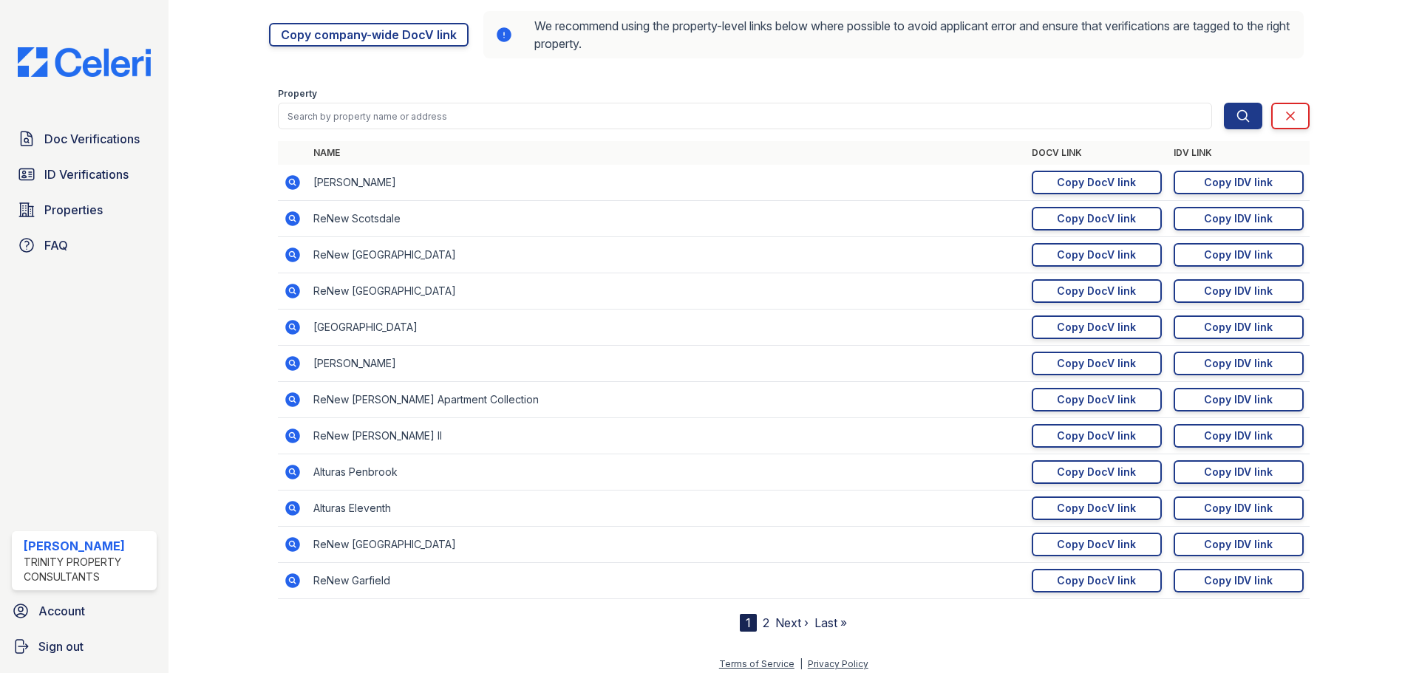
scroll to position [72, 0]
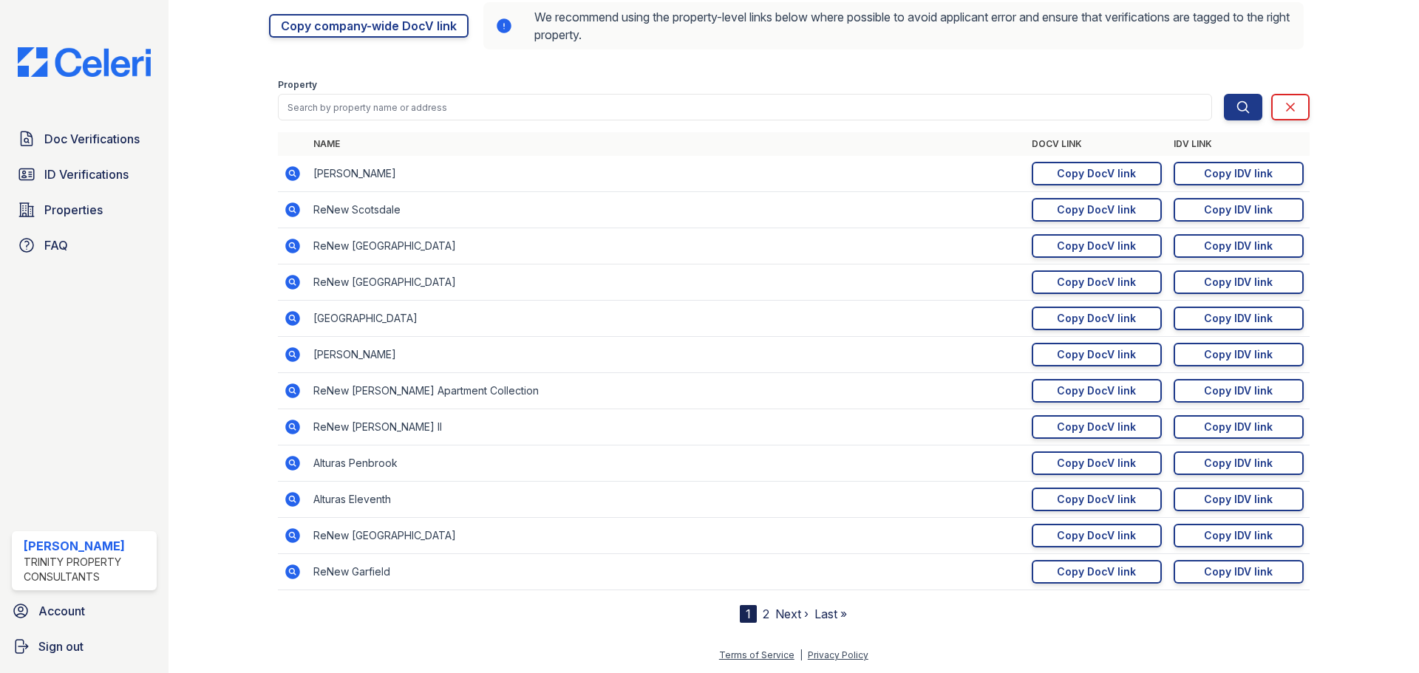
click at [780, 616] on link "Next ›" at bounding box center [791, 614] width 33 height 15
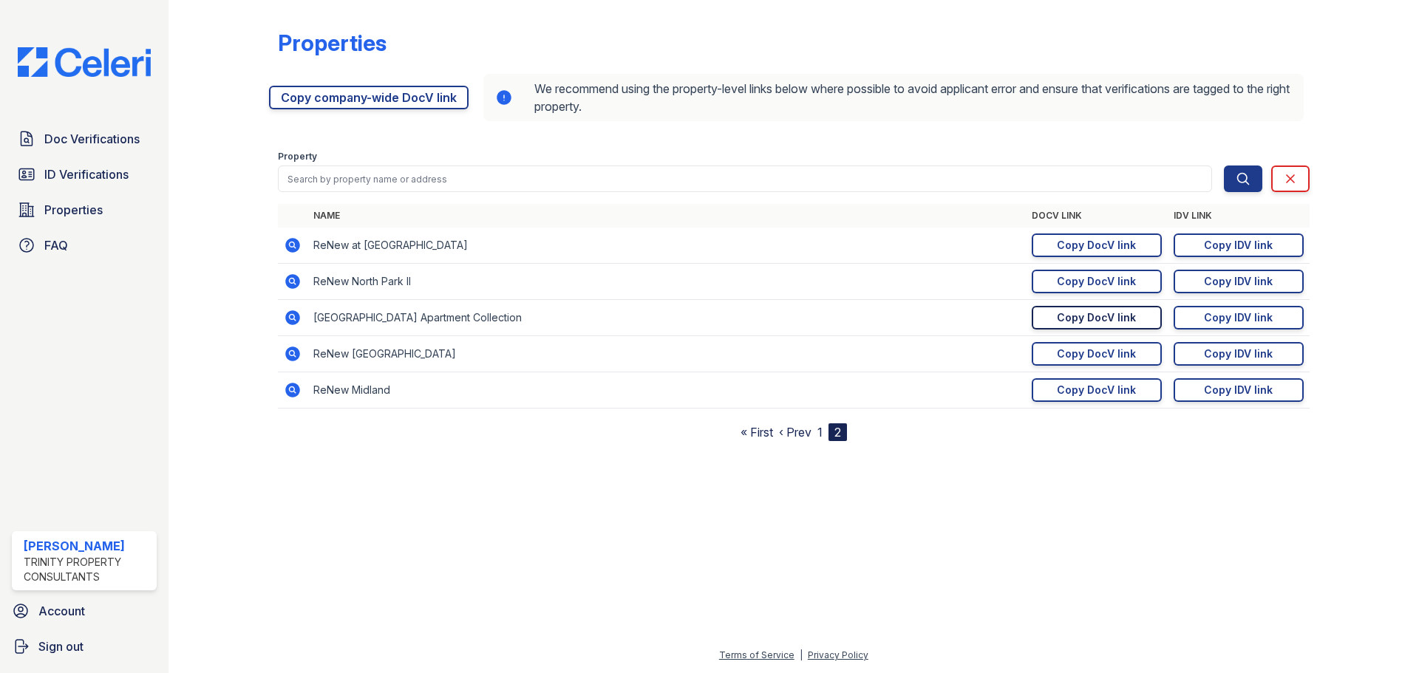
click at [1071, 315] on div "Copy DocV link" at bounding box center [1096, 317] width 79 height 15
click at [1227, 317] on div "Copy IDV link" at bounding box center [1238, 317] width 69 height 15
click at [146, 146] on link "Doc Verifications" at bounding box center [84, 139] width 145 height 30
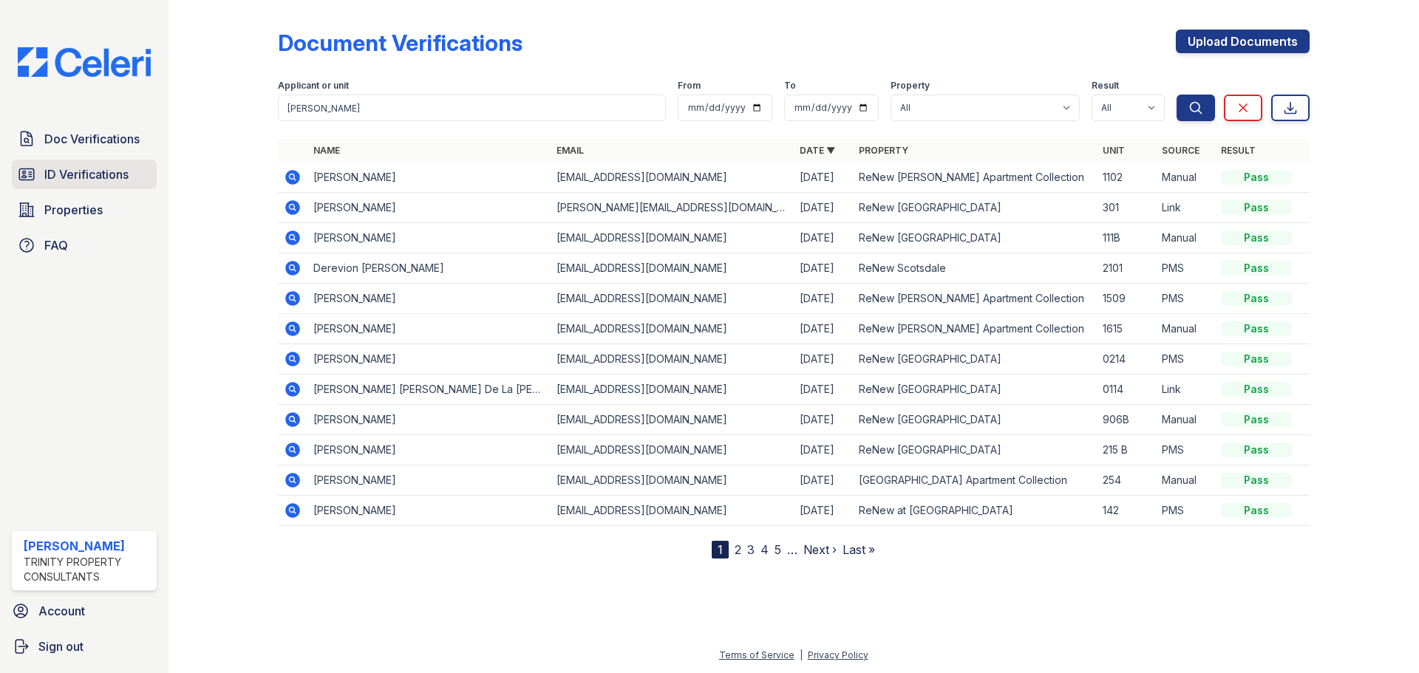
click at [132, 174] on link "ID Verifications" at bounding box center [84, 175] width 145 height 30
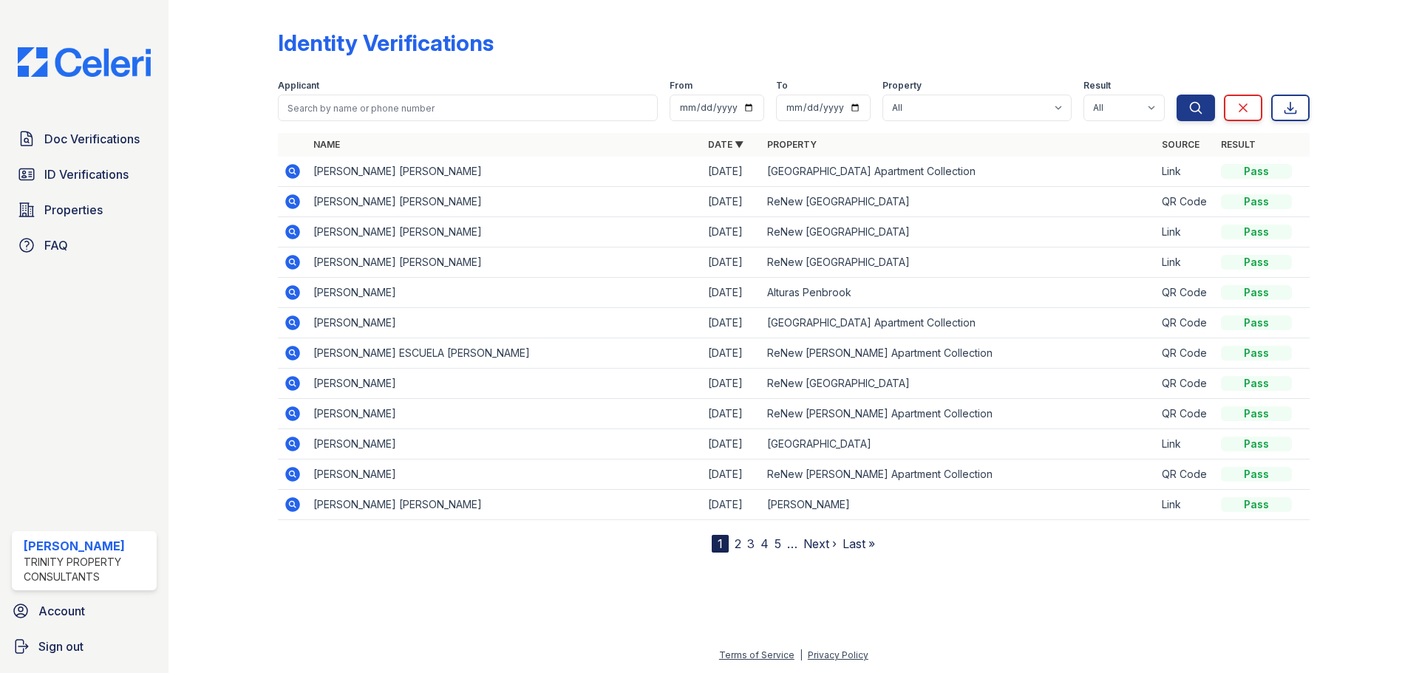
click at [238, 117] on div "Identity Verifications Filter Applicant From To Property All Alturas [PERSON_NA…" at bounding box center [793, 288] width 1203 height 576
type input "[PERSON_NAME]"
click at [1176, 95] on button "Search" at bounding box center [1195, 108] width 38 height 27
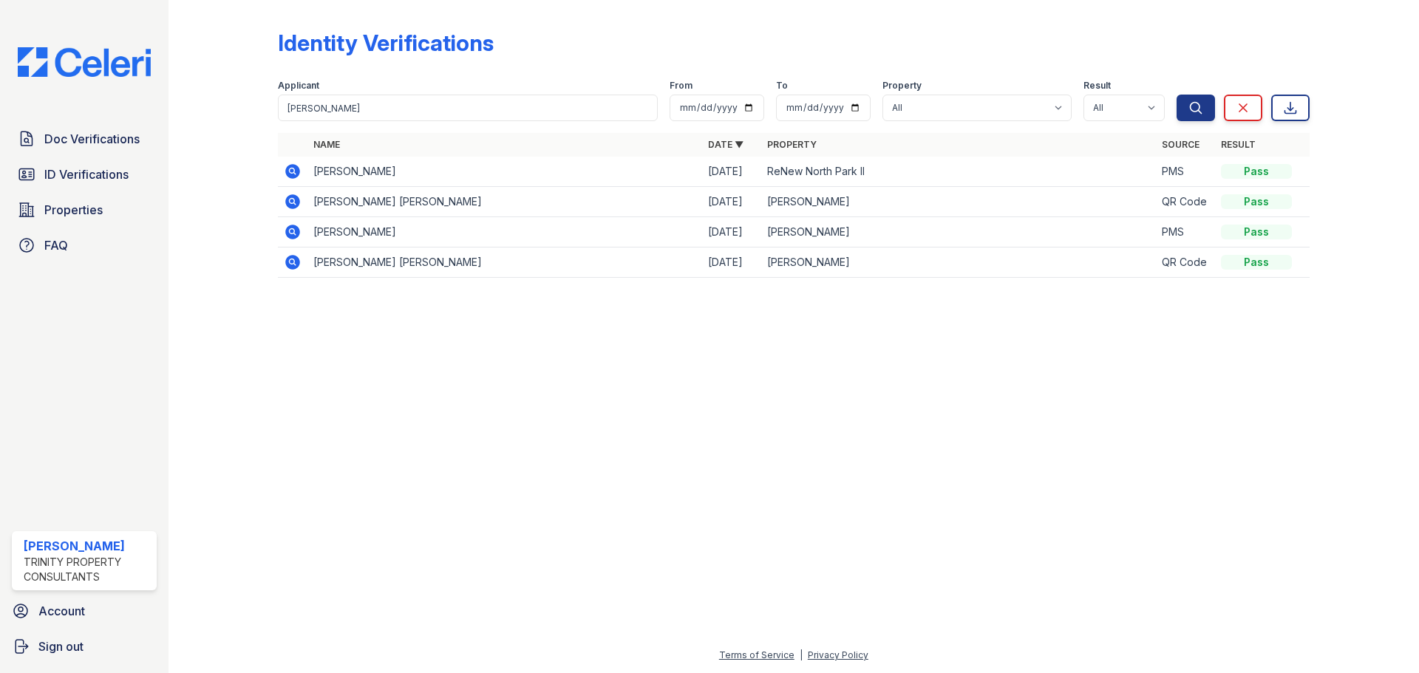
click at [293, 171] on icon at bounding box center [293, 172] width 18 height 18
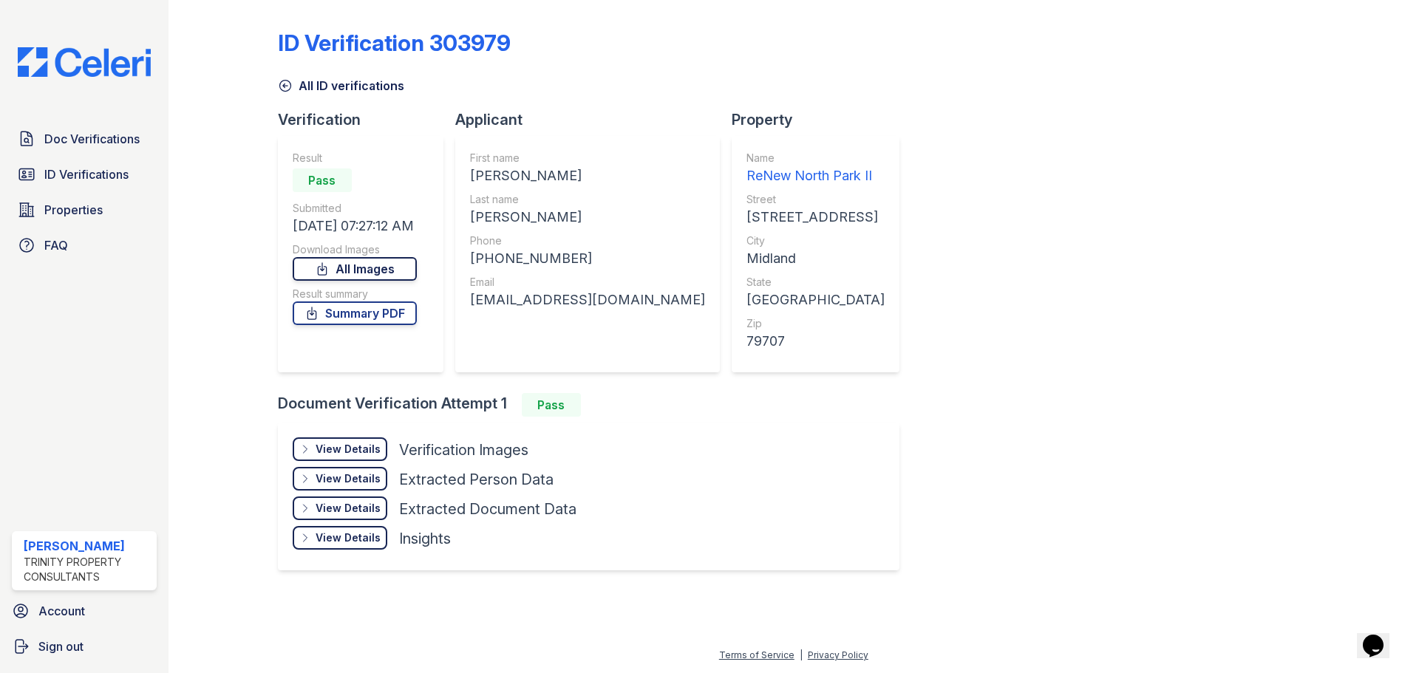
click at [386, 275] on link "All Images" at bounding box center [355, 269] width 124 height 24
click at [122, 142] on span "Doc Verifications" at bounding box center [91, 139] width 95 height 18
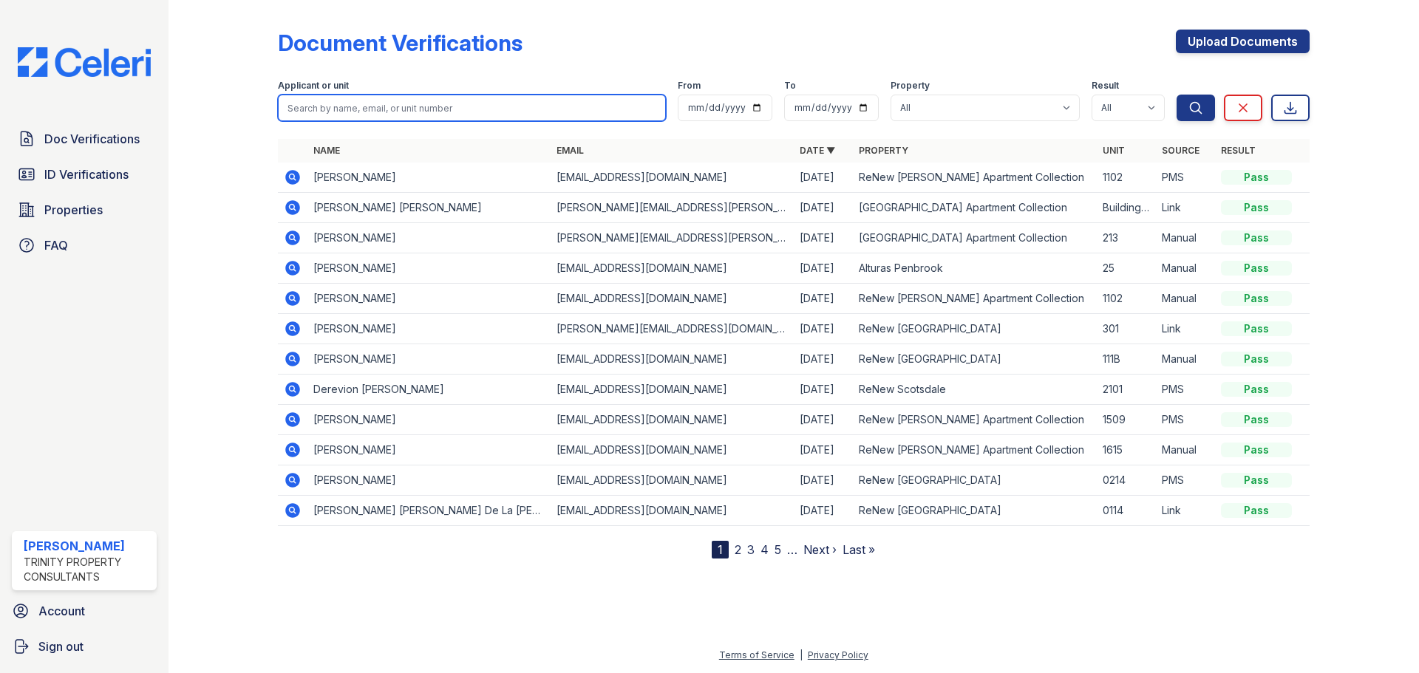
click at [421, 106] on input "search" at bounding box center [472, 108] width 388 height 27
type input "juan"
click at [1176, 95] on button "Search" at bounding box center [1195, 108] width 38 height 27
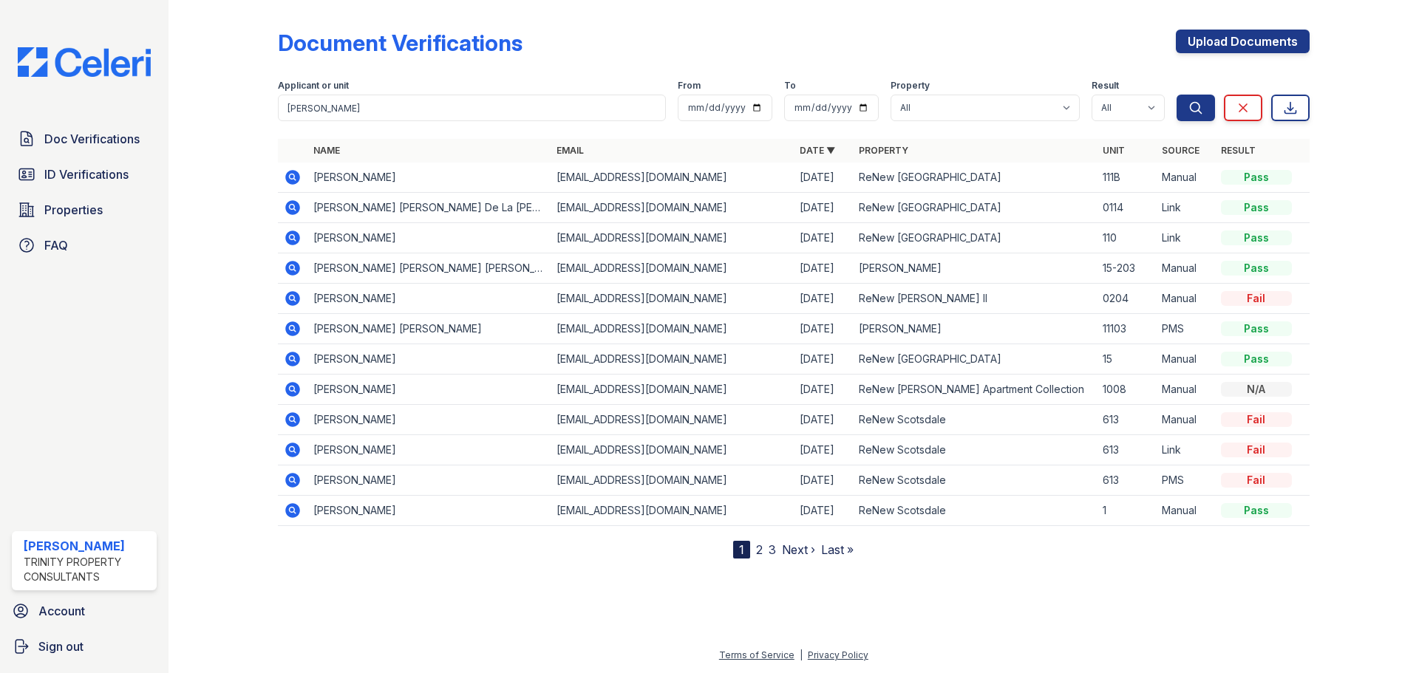
click at [287, 170] on icon at bounding box center [293, 177] width 18 height 18
